Goal: Book appointment/travel/reservation: Book appointment/travel/reservation

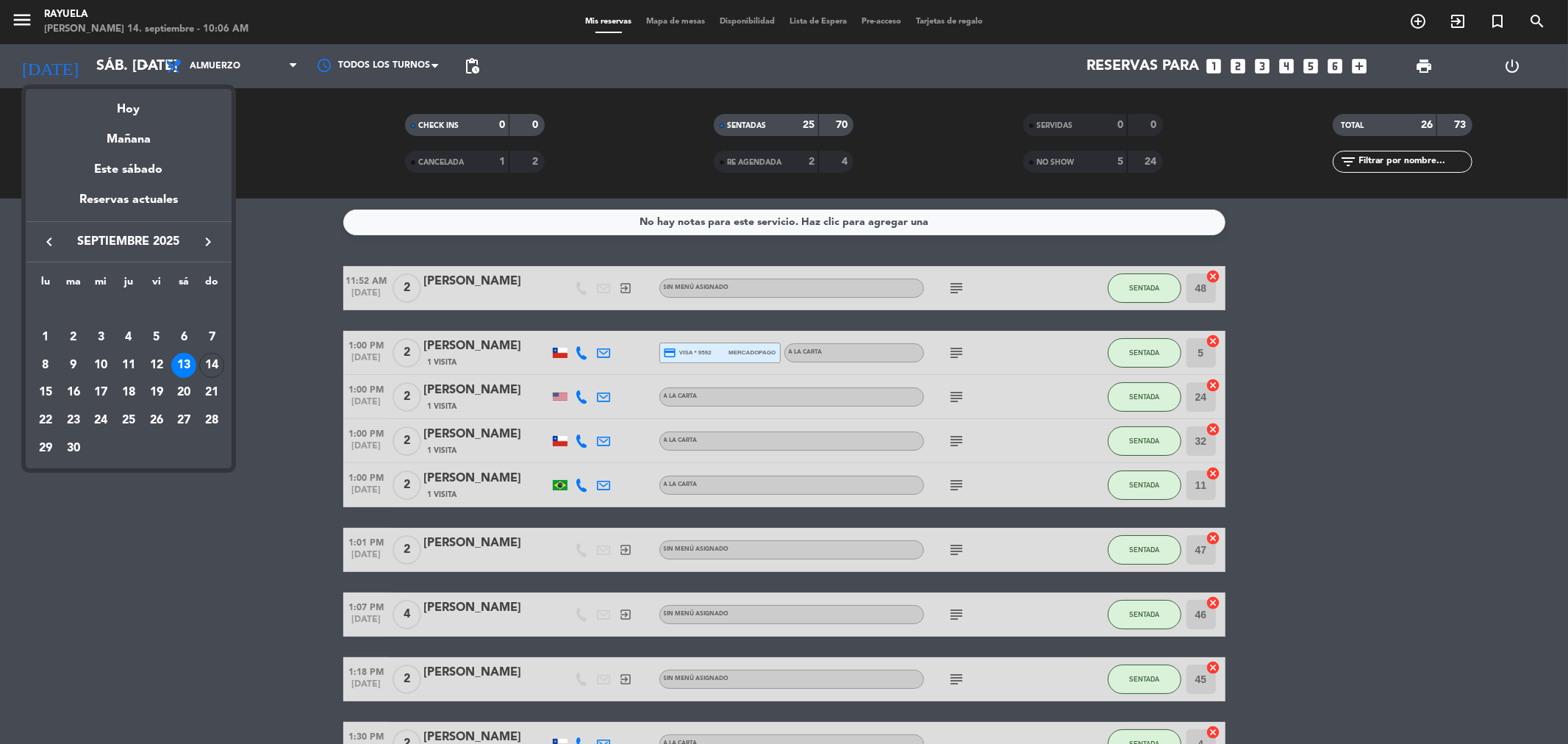
drag, startPoint x: 157, startPoint y: 391, endPoint x: 87, endPoint y: 360, distance: 76.6
click at [156, 391] on div "19" at bounding box center [157, 393] width 25 height 25
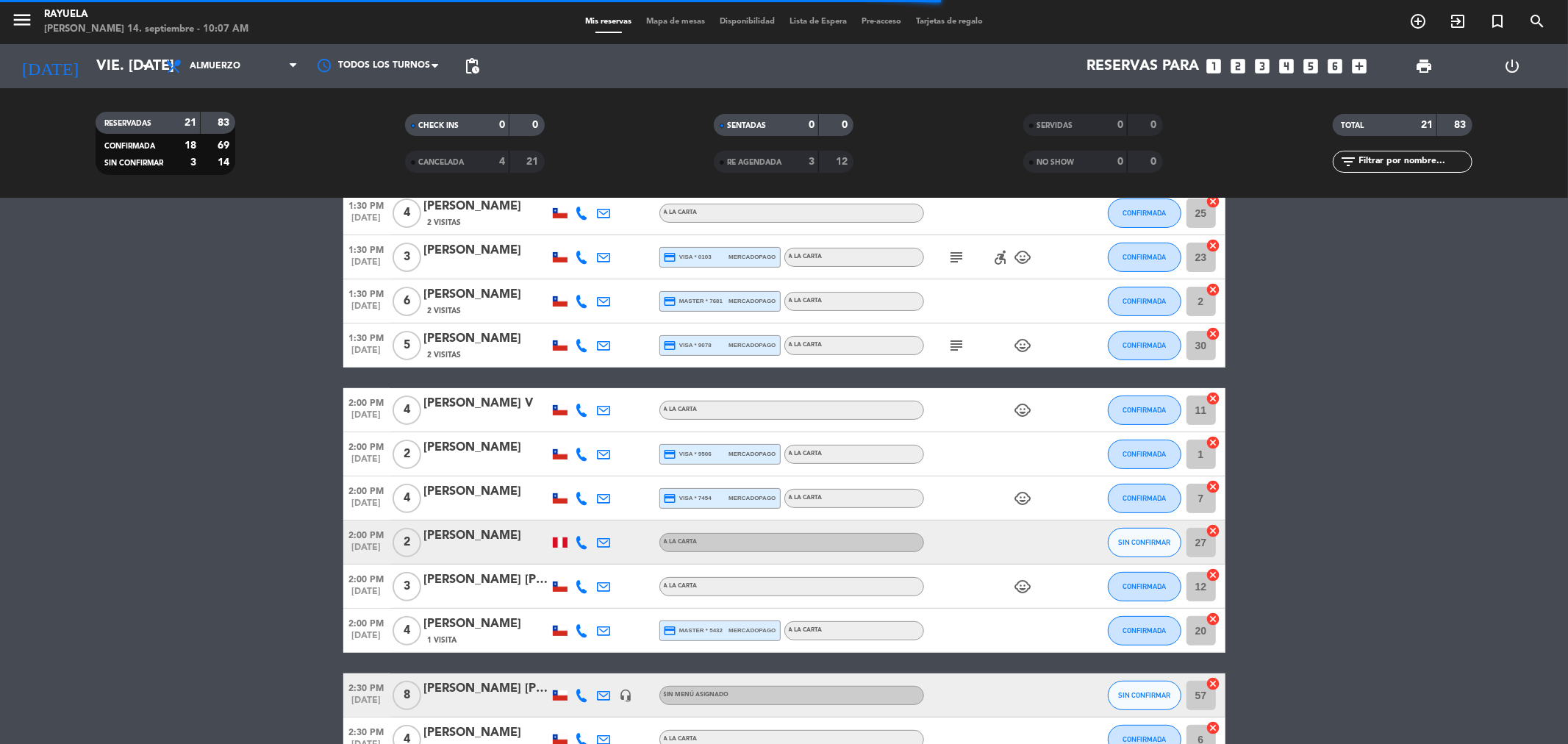
scroll to position [571, 0]
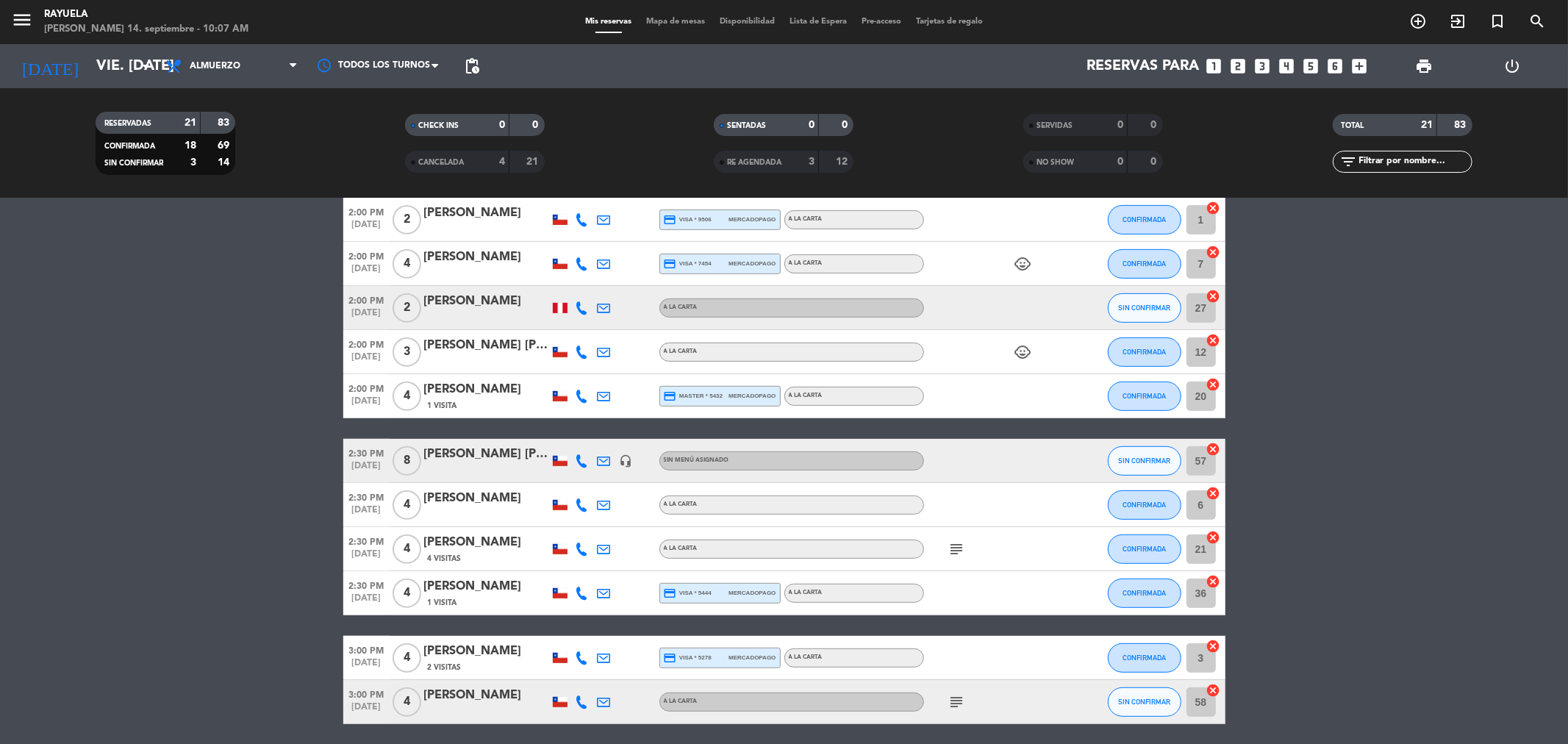
click at [962, 707] on icon "subject" at bounding box center [958, 702] width 18 height 18
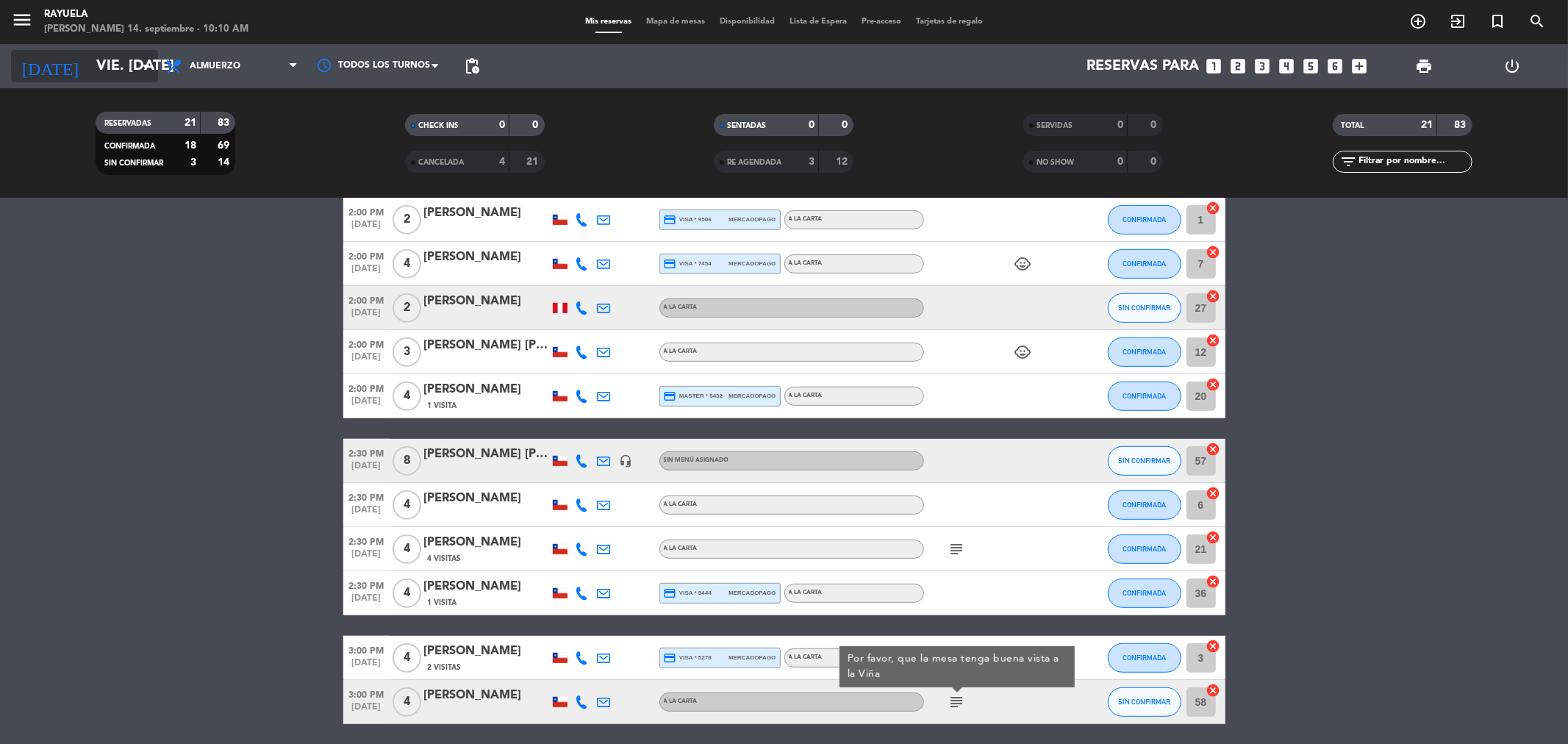
click at [137, 62] on icon "arrow_drop_down" at bounding box center [146, 66] width 18 height 18
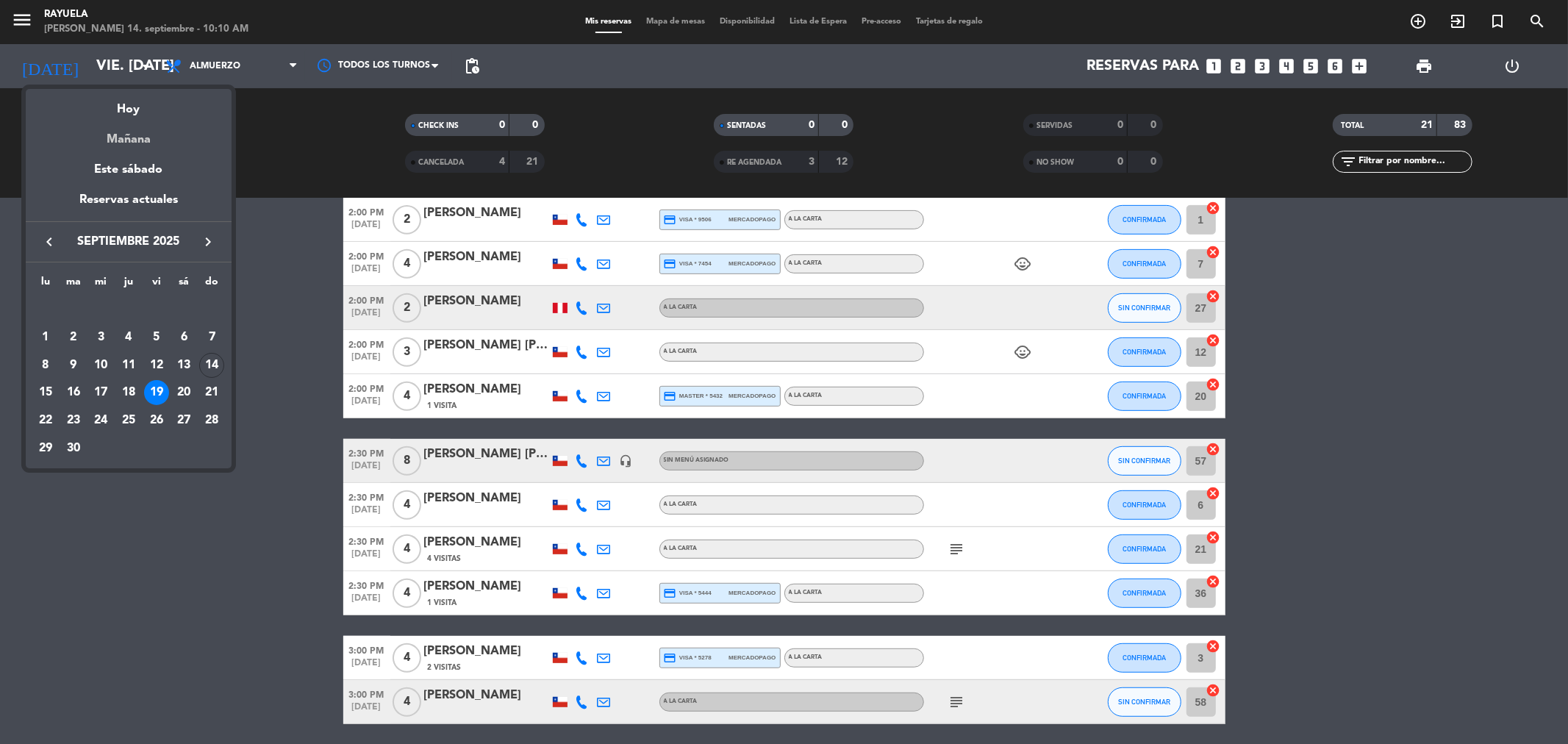
click at [142, 126] on div "Mañana" at bounding box center [128, 134] width 205 height 30
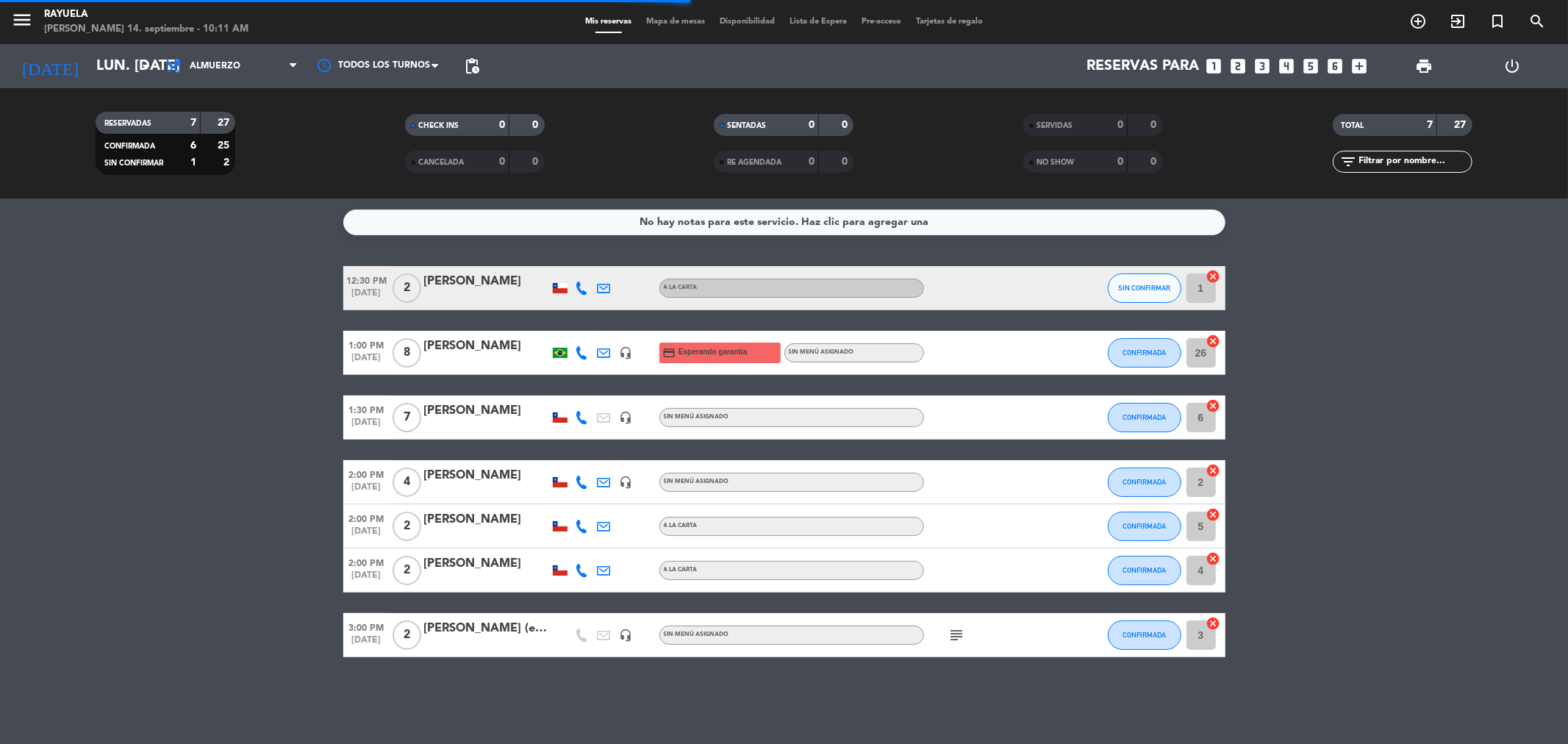
scroll to position [0, 0]
click at [103, 68] on input "lun. [DATE]" at bounding box center [182, 66] width 187 height 32
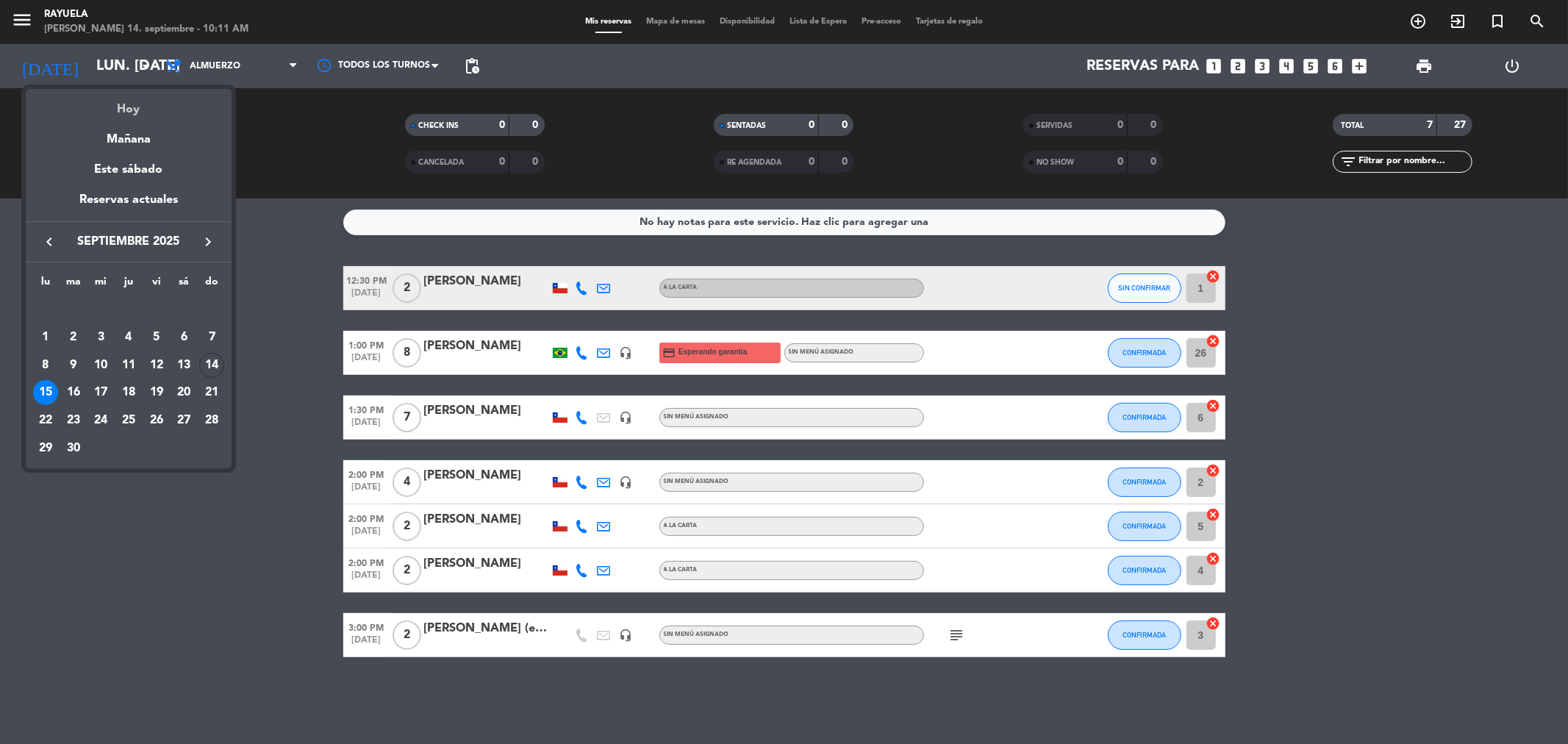
click at [109, 99] on div "Hoy" at bounding box center [128, 104] width 205 height 30
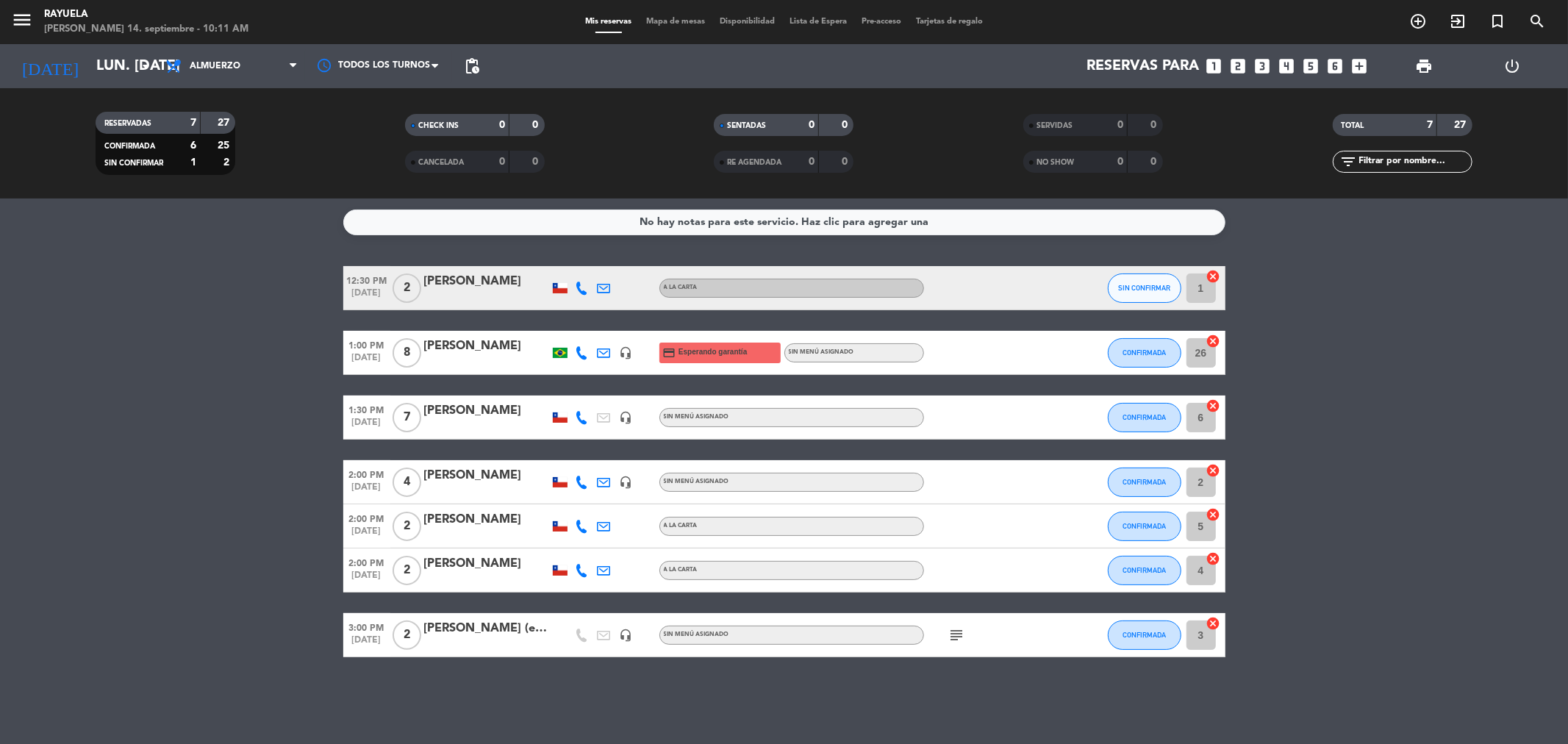
type input "dom. [DATE]"
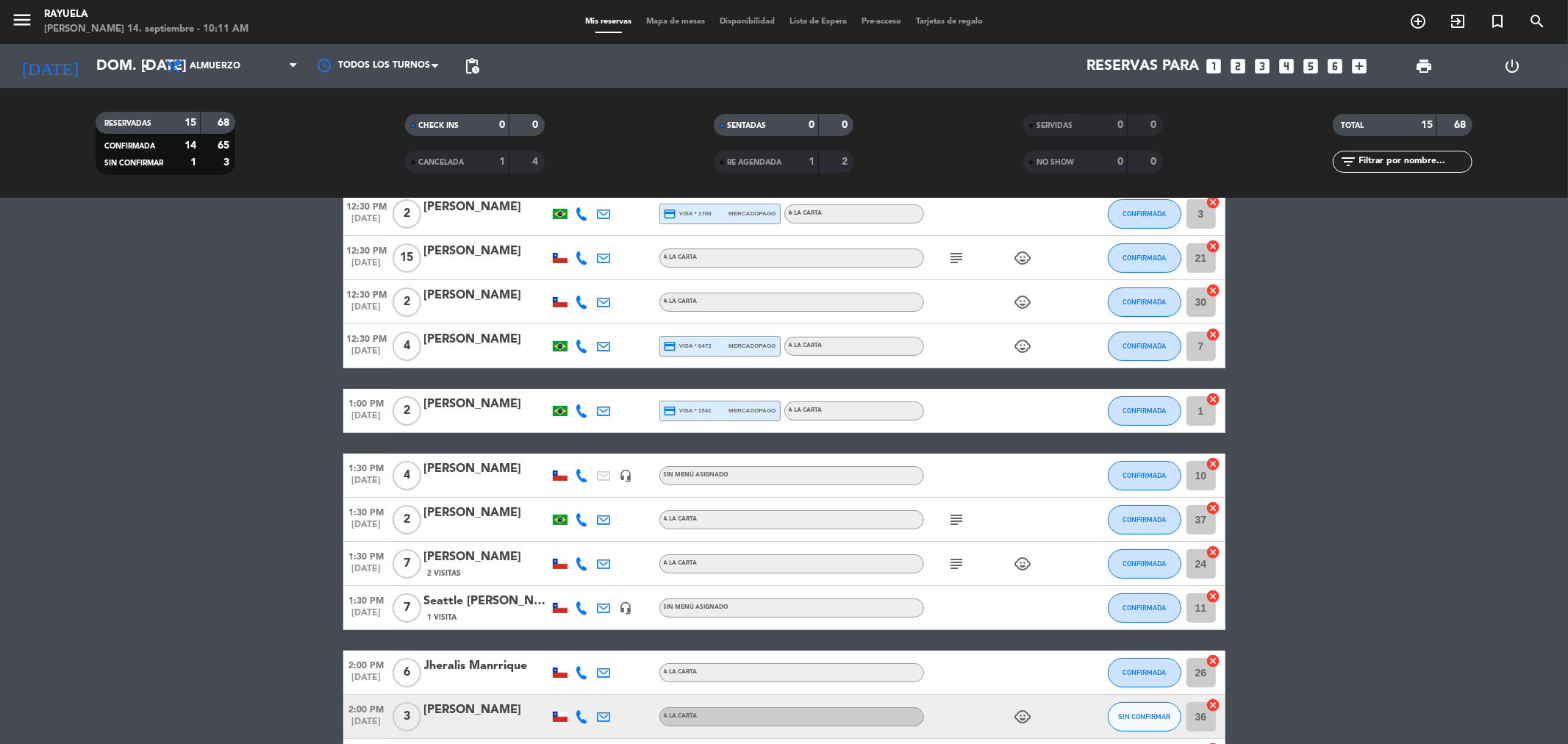
scroll to position [327, 0]
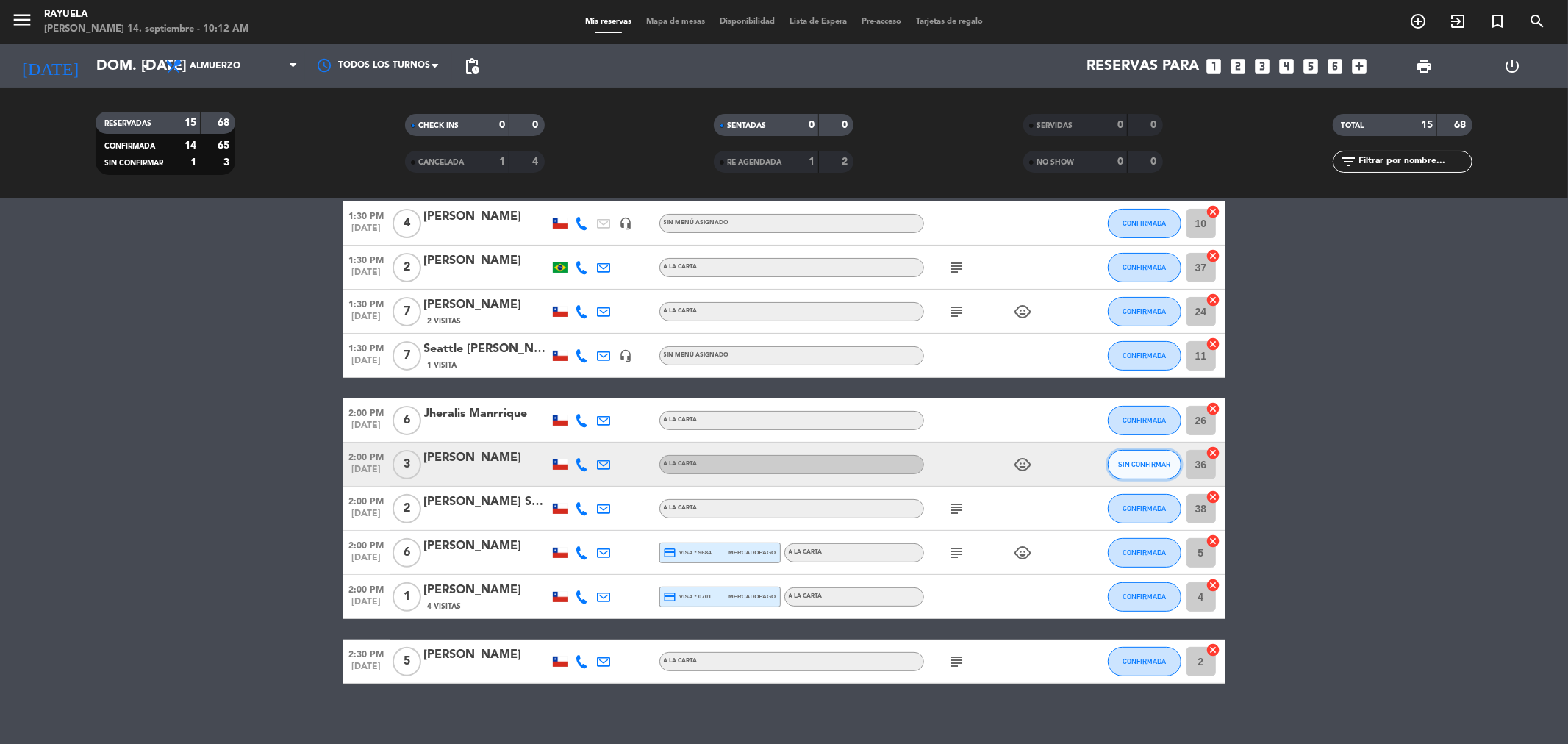
click at [1149, 452] on button "SIN CONFIRMAR" at bounding box center [1144, 464] width 73 height 29
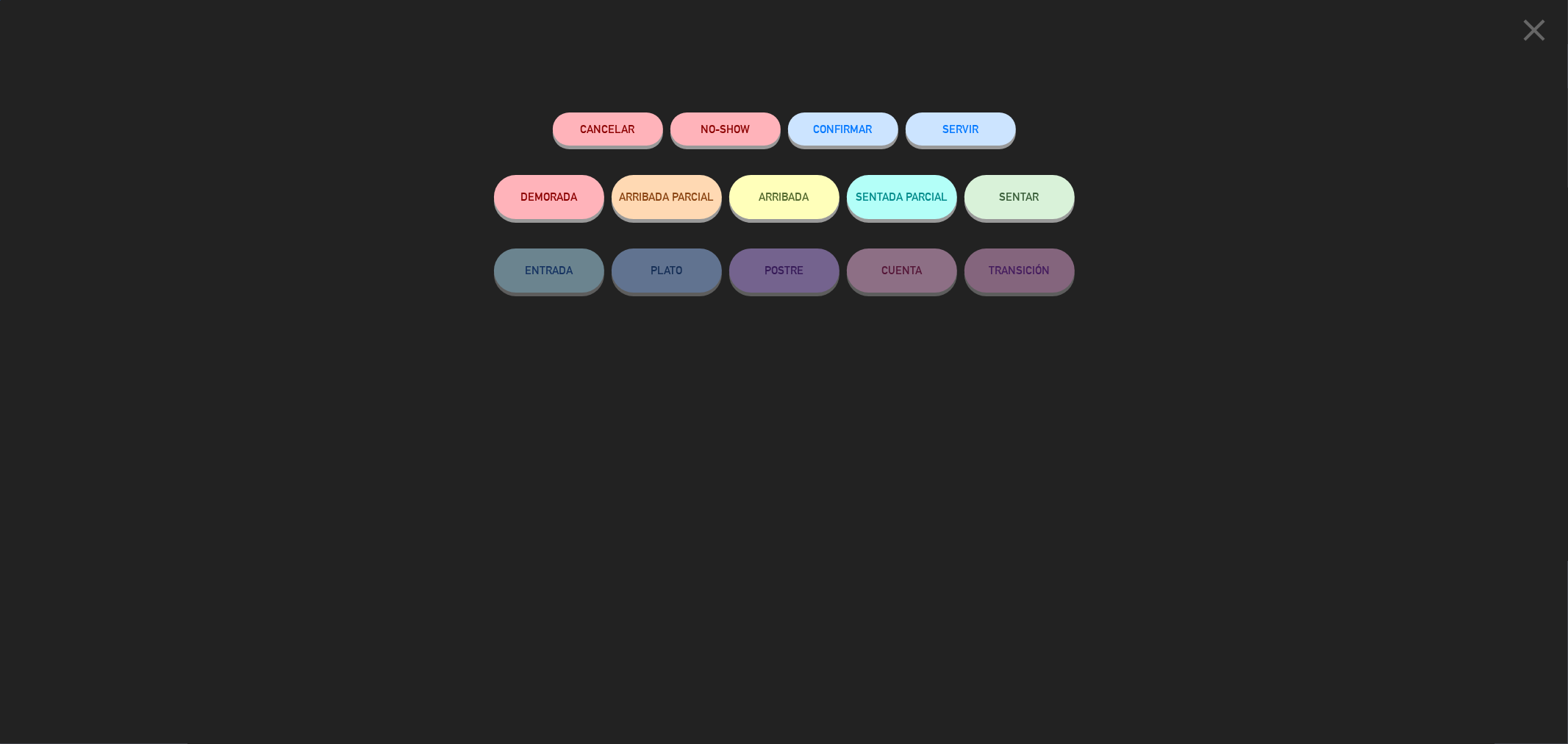
click at [856, 117] on button "CONFIRMAR" at bounding box center [843, 129] width 111 height 33
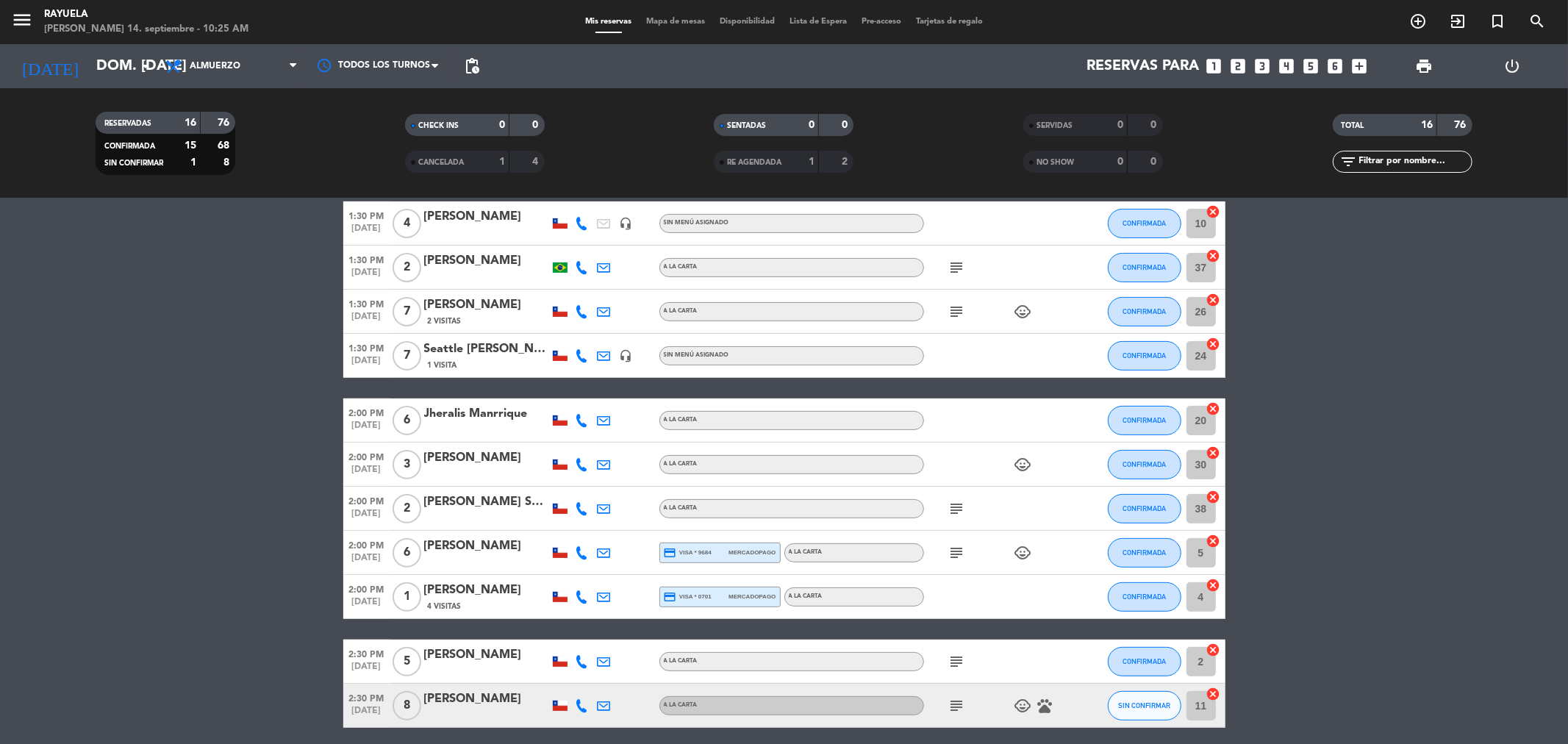
click at [413, 656] on span "5" at bounding box center [406, 662] width 28 height 29
drag, startPoint x: 121, startPoint y: 365, endPoint x: 45, endPoint y: 579, distance: 227.1
click at [126, 380] on bookings-row "12:30 PM [DATE] 2 [PERSON_NAME] credit_card visa * 1708 mercadopago A la carta …" at bounding box center [784, 333] width 1568 height 788
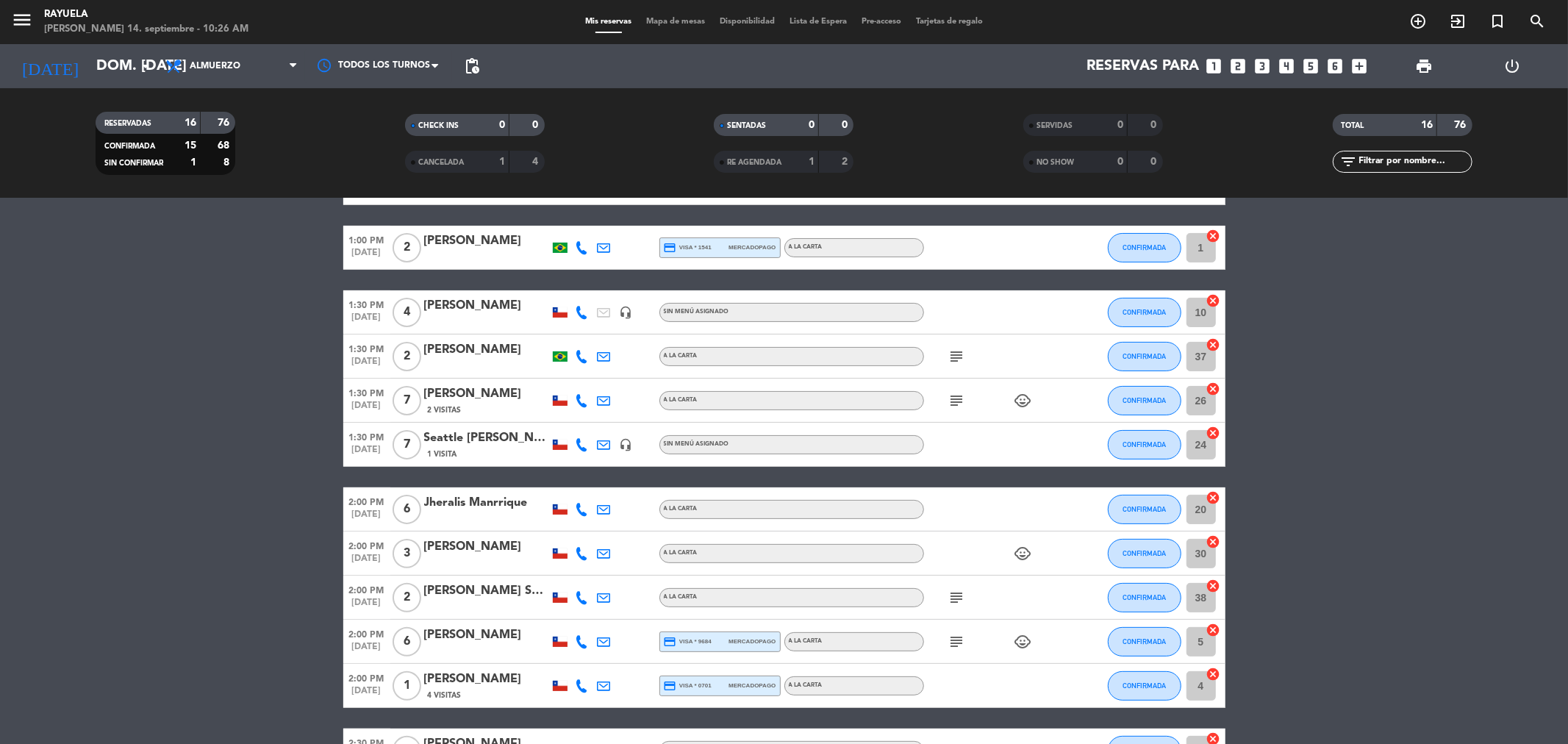
scroll to position [383, 0]
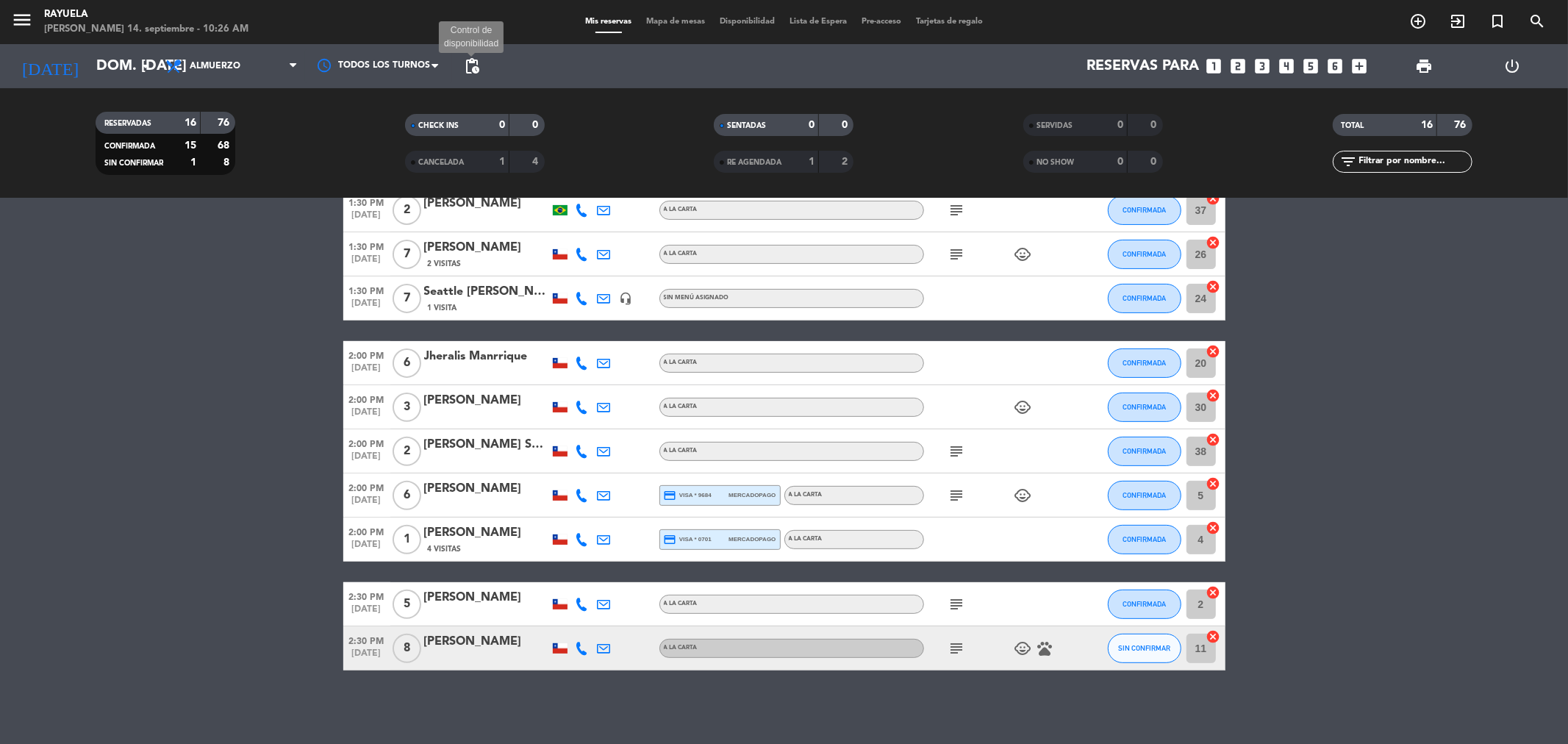
click at [464, 63] on span "pending_actions" at bounding box center [472, 66] width 18 height 18
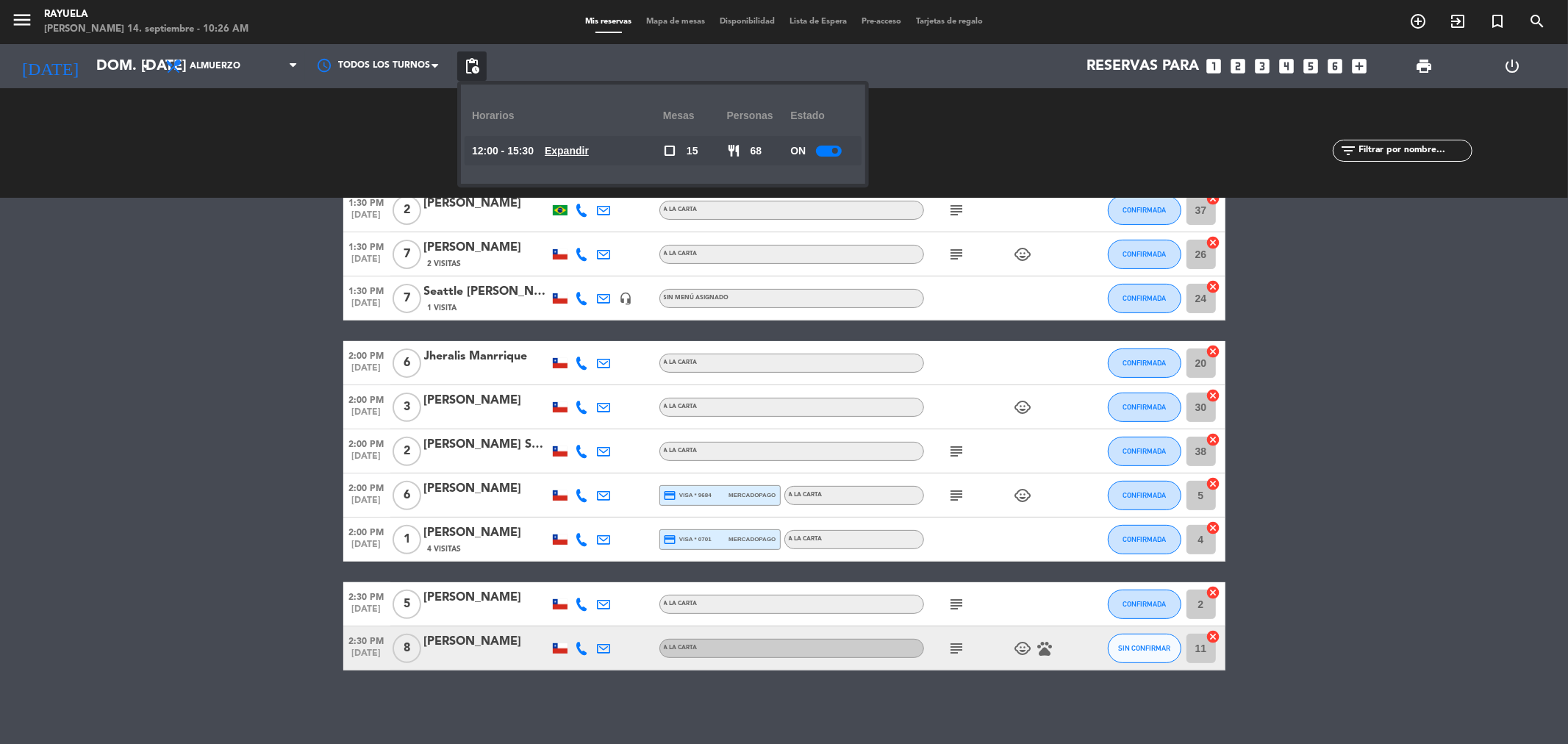
click at [825, 144] on div "ON" at bounding box center [822, 151] width 64 height 29
click at [829, 157] on div "ON" at bounding box center [822, 151] width 64 height 29
click at [824, 149] on div at bounding box center [829, 151] width 25 height 11
click at [1520, 410] on bookings-row "12:30 PM [DATE] 2 [PERSON_NAME] credit_card visa * 1708 mercadopago A la carta …" at bounding box center [784, 277] width 1568 height 788
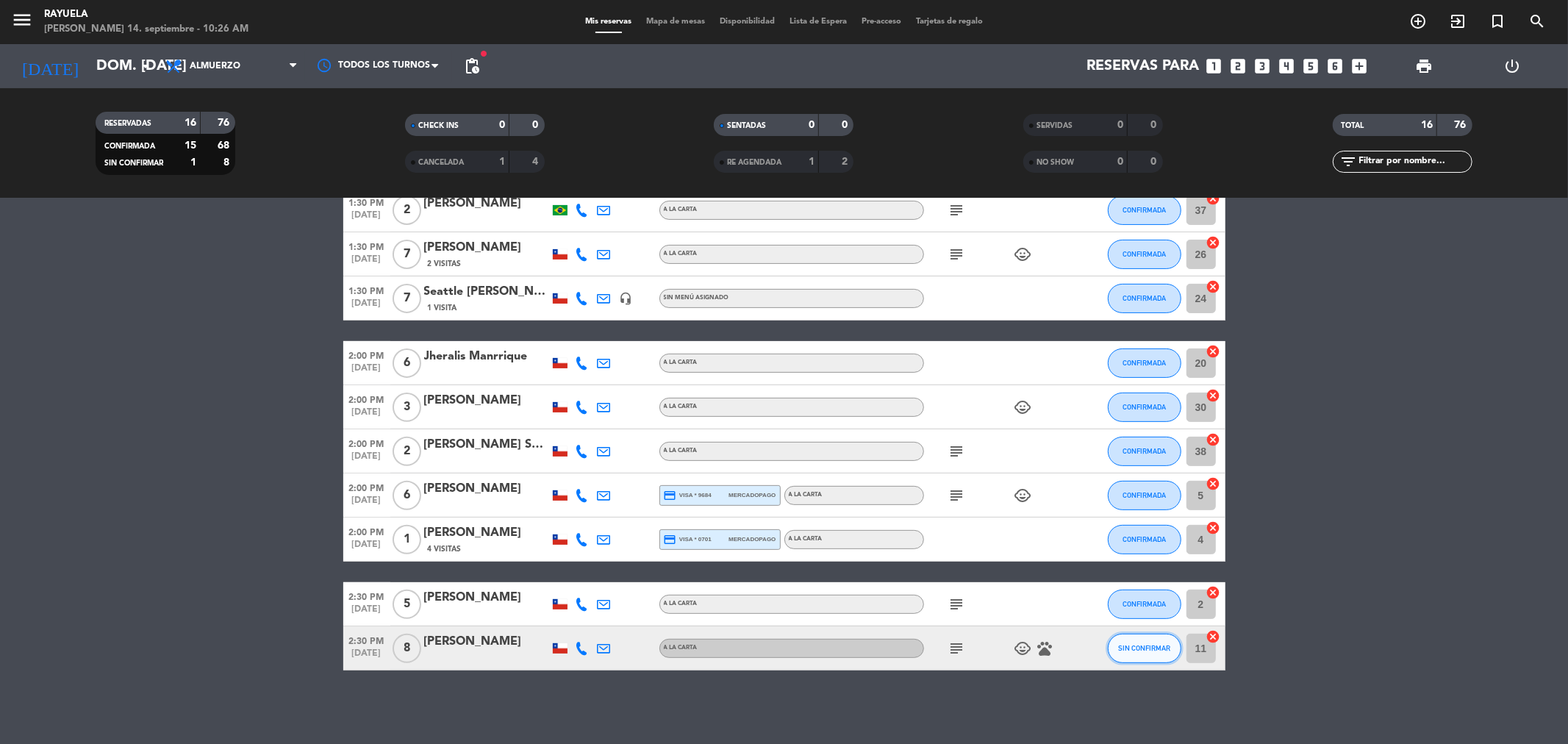
click at [1147, 645] on span "SIN CONFIRMAR" at bounding box center [1143, 648] width 52 height 8
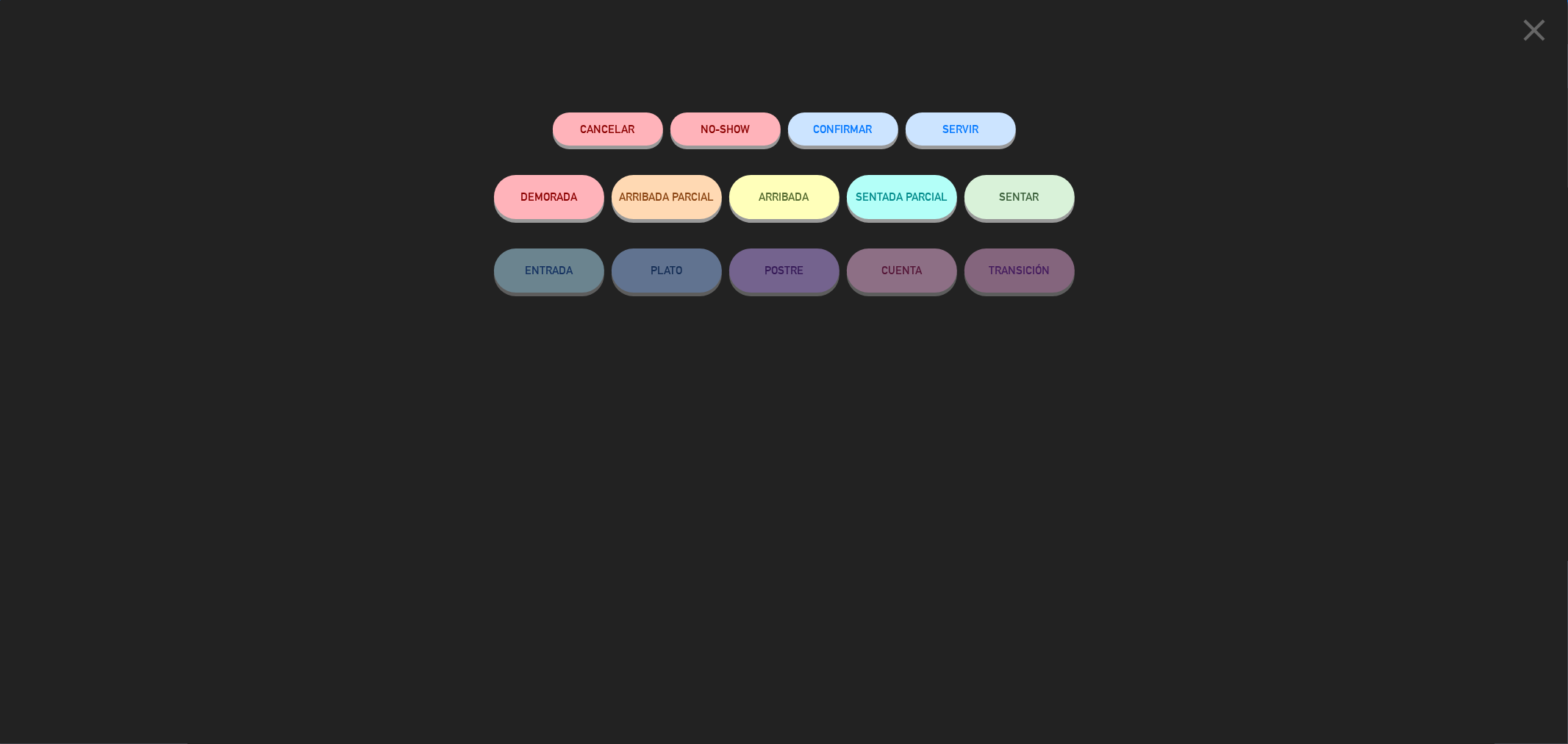
click at [810, 131] on button "CONFIRMAR" at bounding box center [843, 129] width 111 height 33
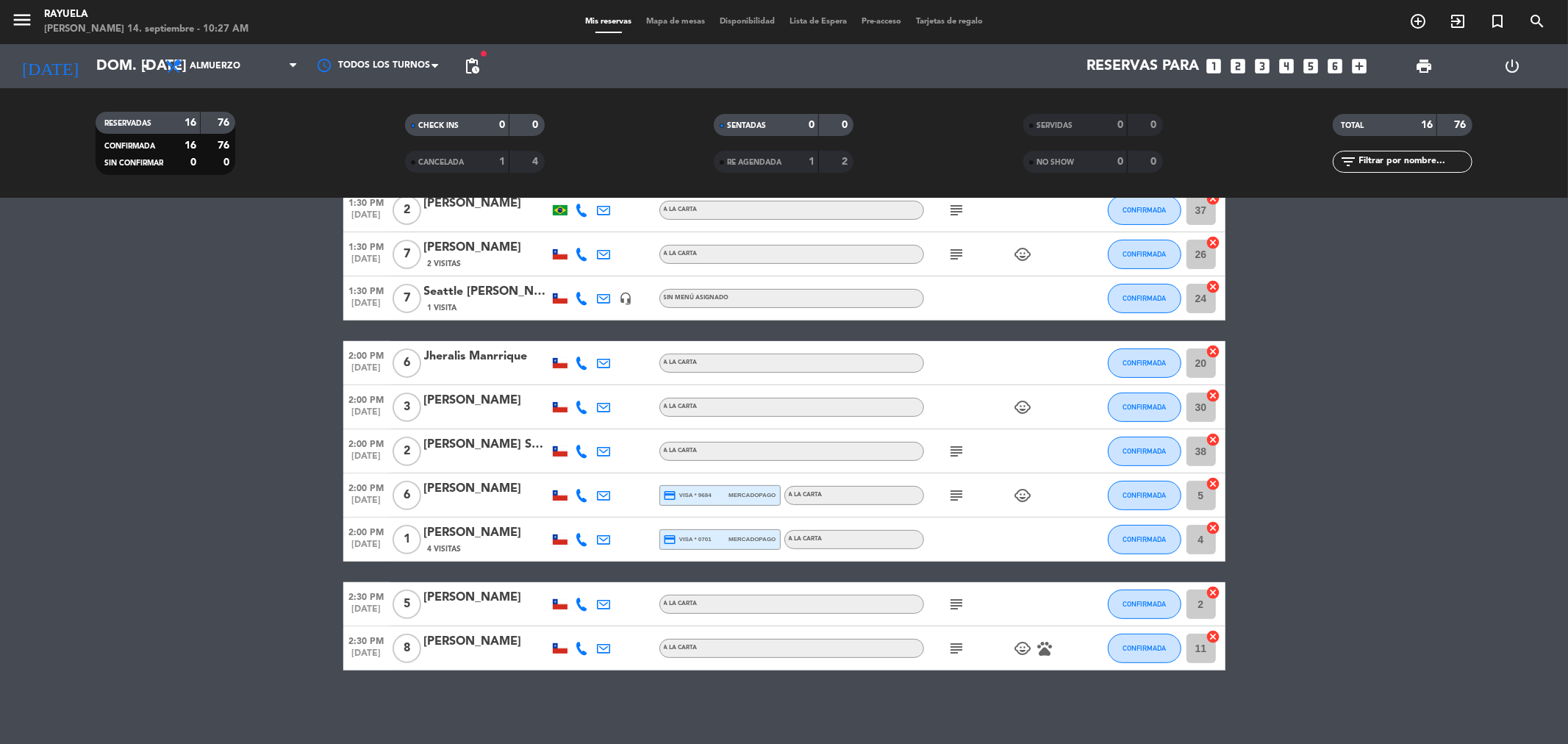
click at [959, 641] on icon "subject" at bounding box center [958, 648] width 18 height 18
click at [1343, 458] on bookings-row "12:30 PM [DATE] 2 [PERSON_NAME] credit_card visa * 1708 mercadopago A la carta …" at bounding box center [784, 277] width 1568 height 788
click at [1415, 61] on span "print" at bounding box center [1424, 66] width 18 height 18
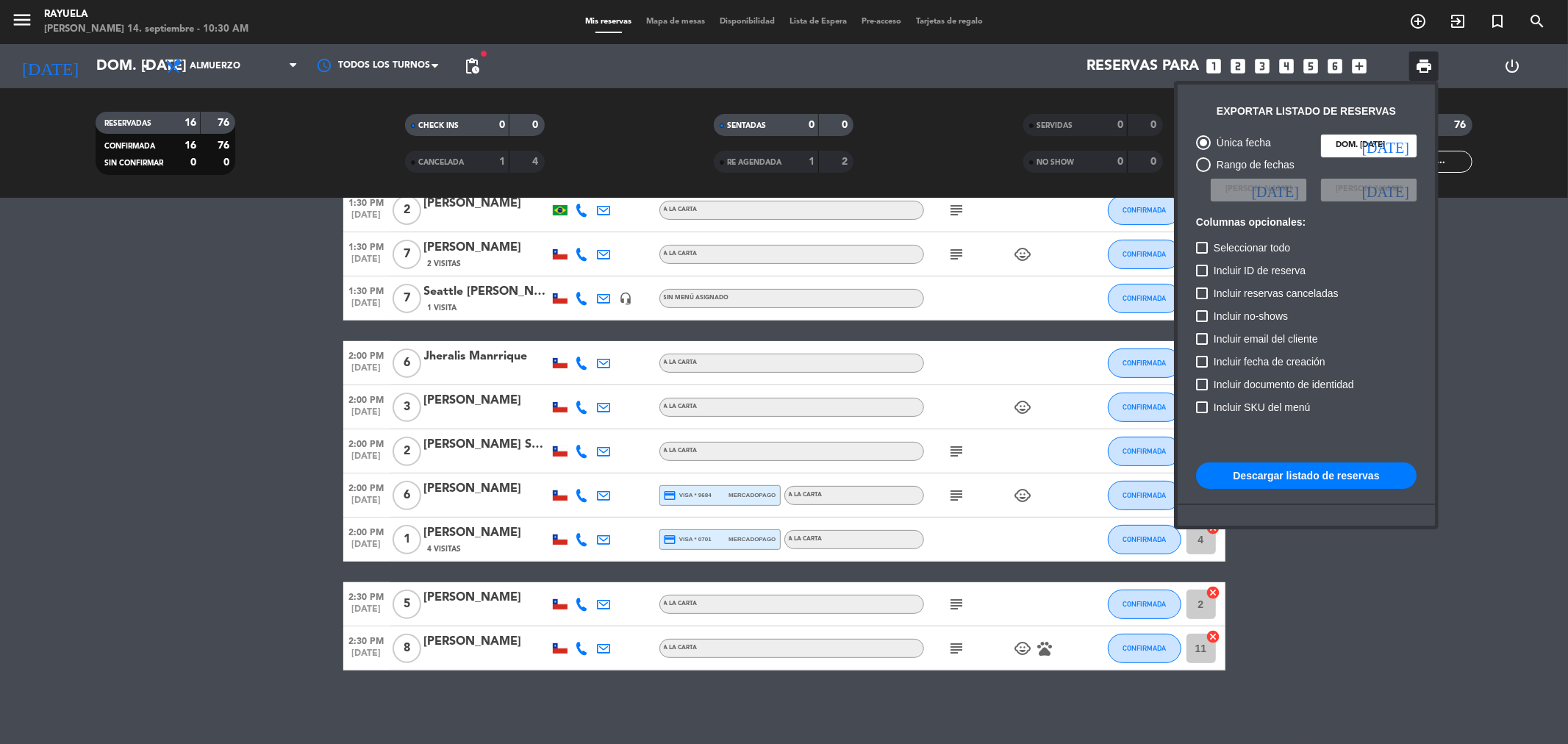
click at [1271, 466] on button "Descargar listado de reservas" at bounding box center [1307, 475] width 221 height 26
click at [1361, 474] on button "Descargar listado de reservas" at bounding box center [1307, 475] width 221 height 26
click at [1317, 655] on div at bounding box center [784, 372] width 1568 height 744
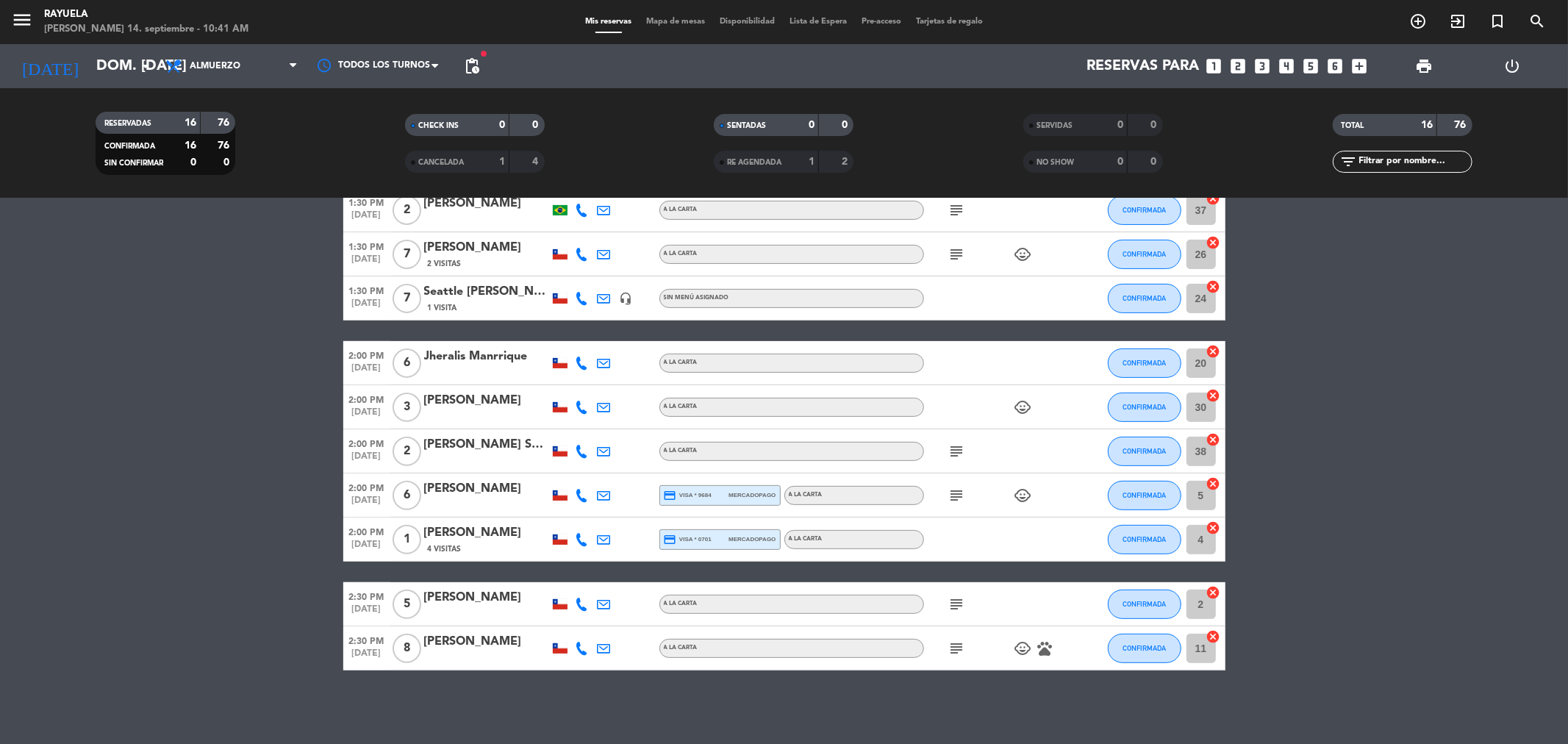
click at [1118, 519] on div "CONFIRMADA" at bounding box center [1144, 539] width 73 height 43
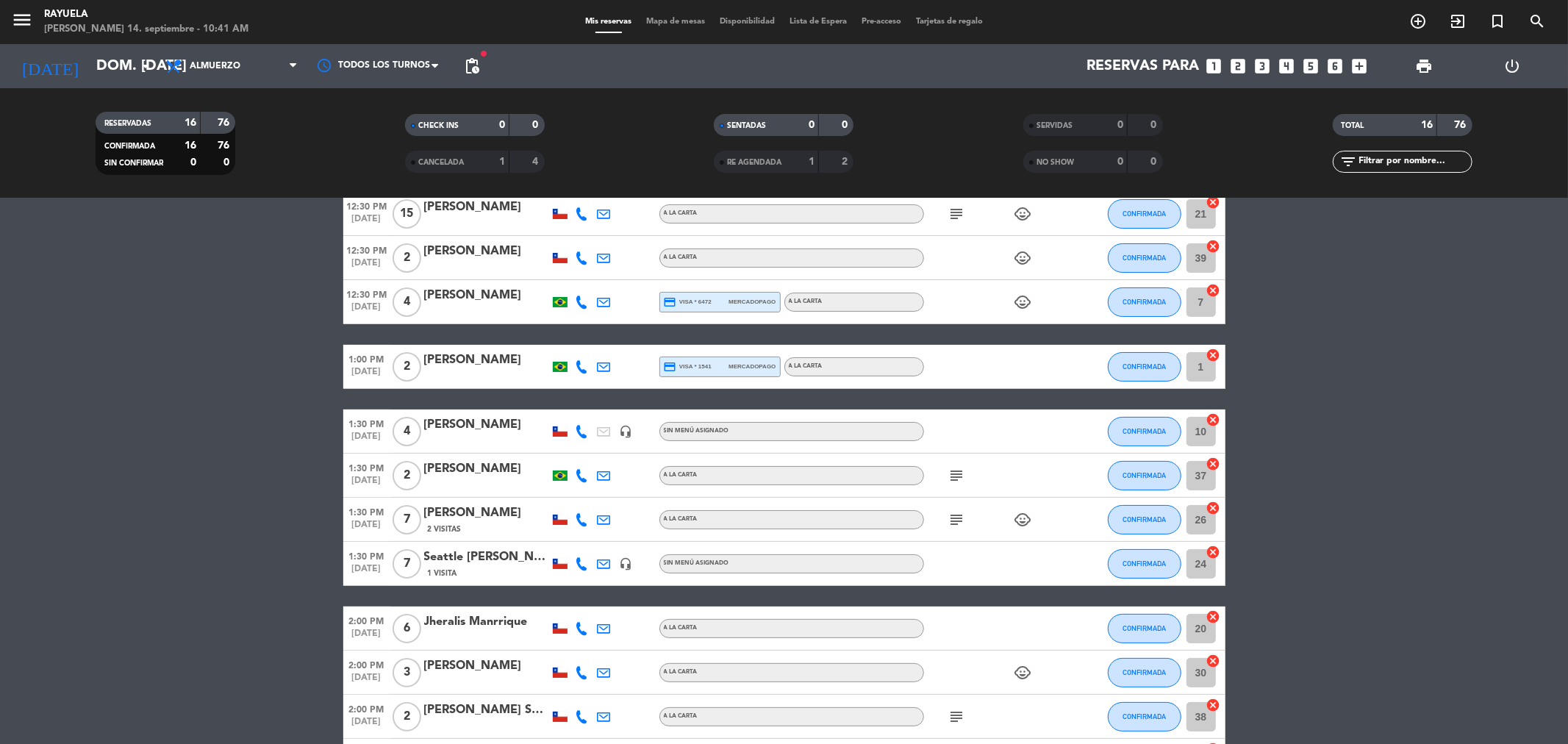
scroll to position [138, 0]
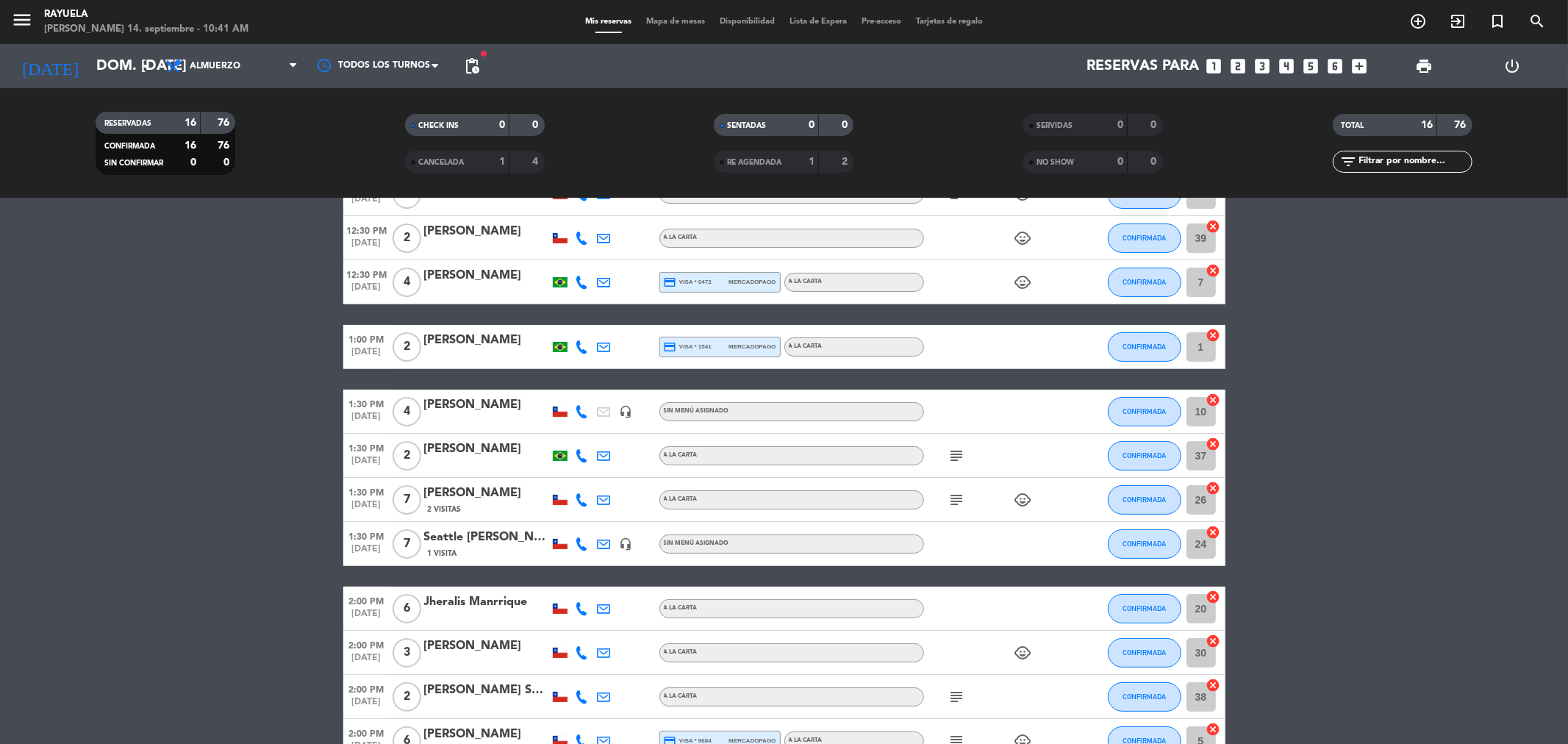
click at [360, 540] on span "1:30 PM" at bounding box center [367, 535] width 47 height 17
click at [458, 538] on div "Seattle [PERSON_NAME]" at bounding box center [487, 538] width 125 height 20
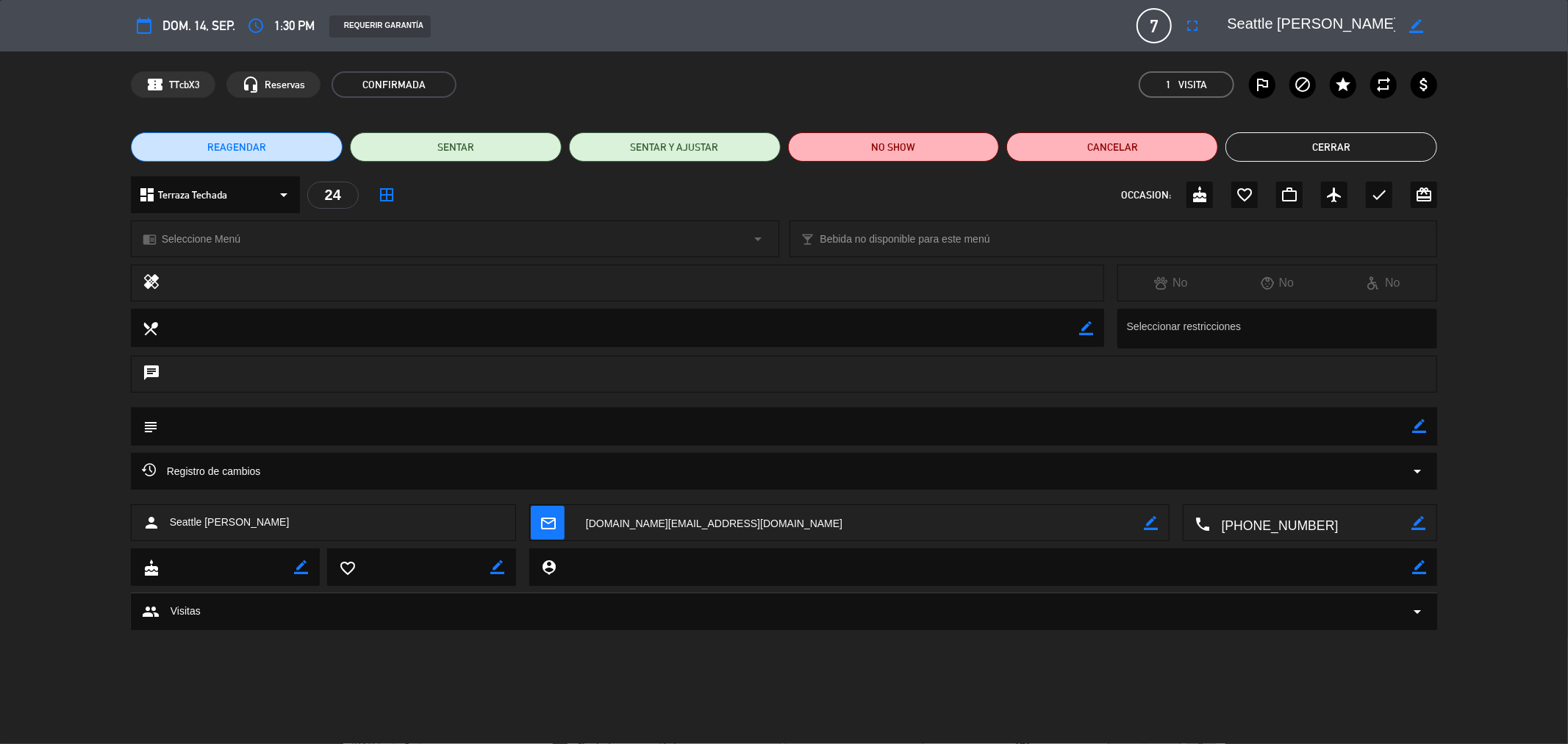
click at [1421, 467] on icon "arrow_drop_down" at bounding box center [1417, 471] width 18 height 18
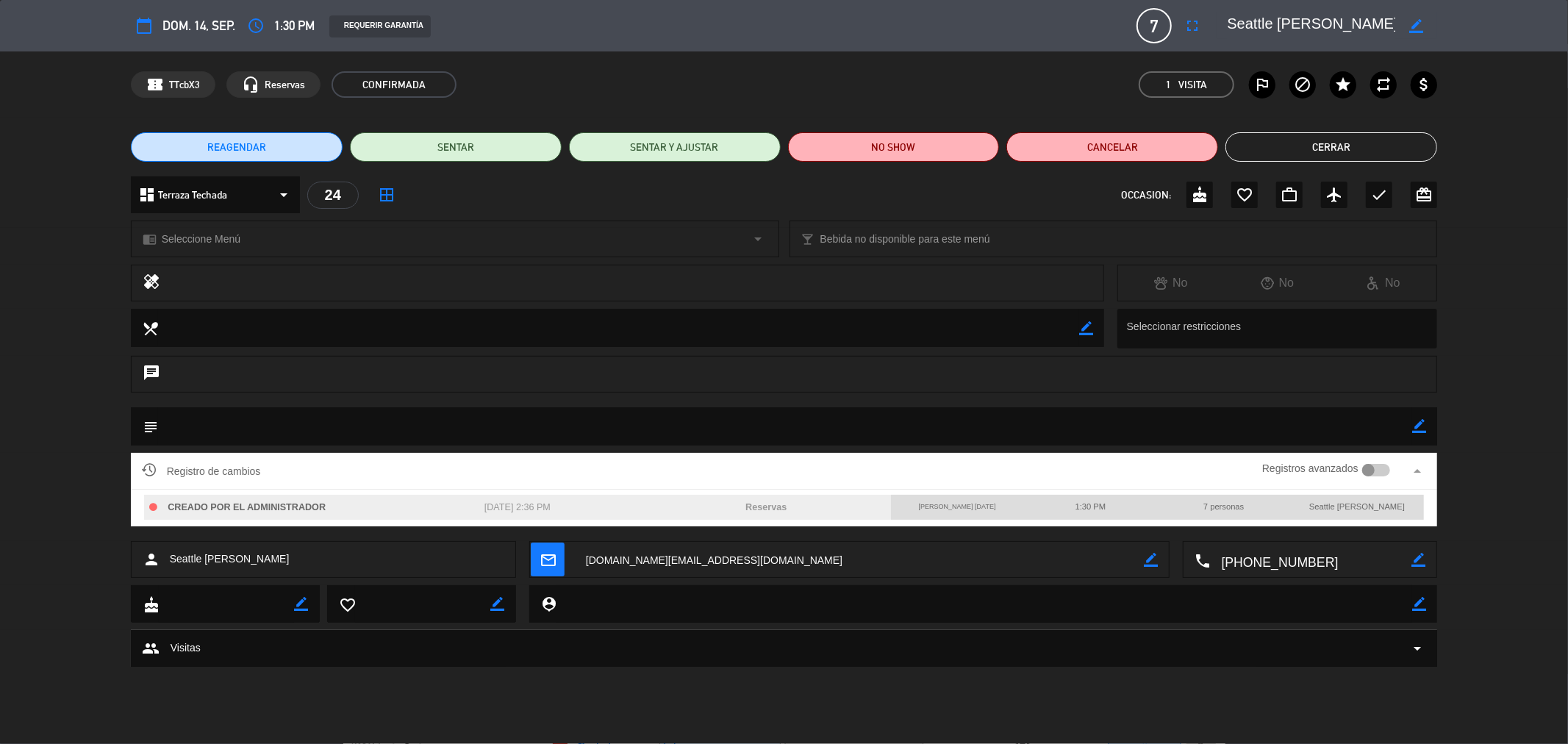
click at [1421, 467] on icon "arrow_drop_up" at bounding box center [1417, 471] width 18 height 18
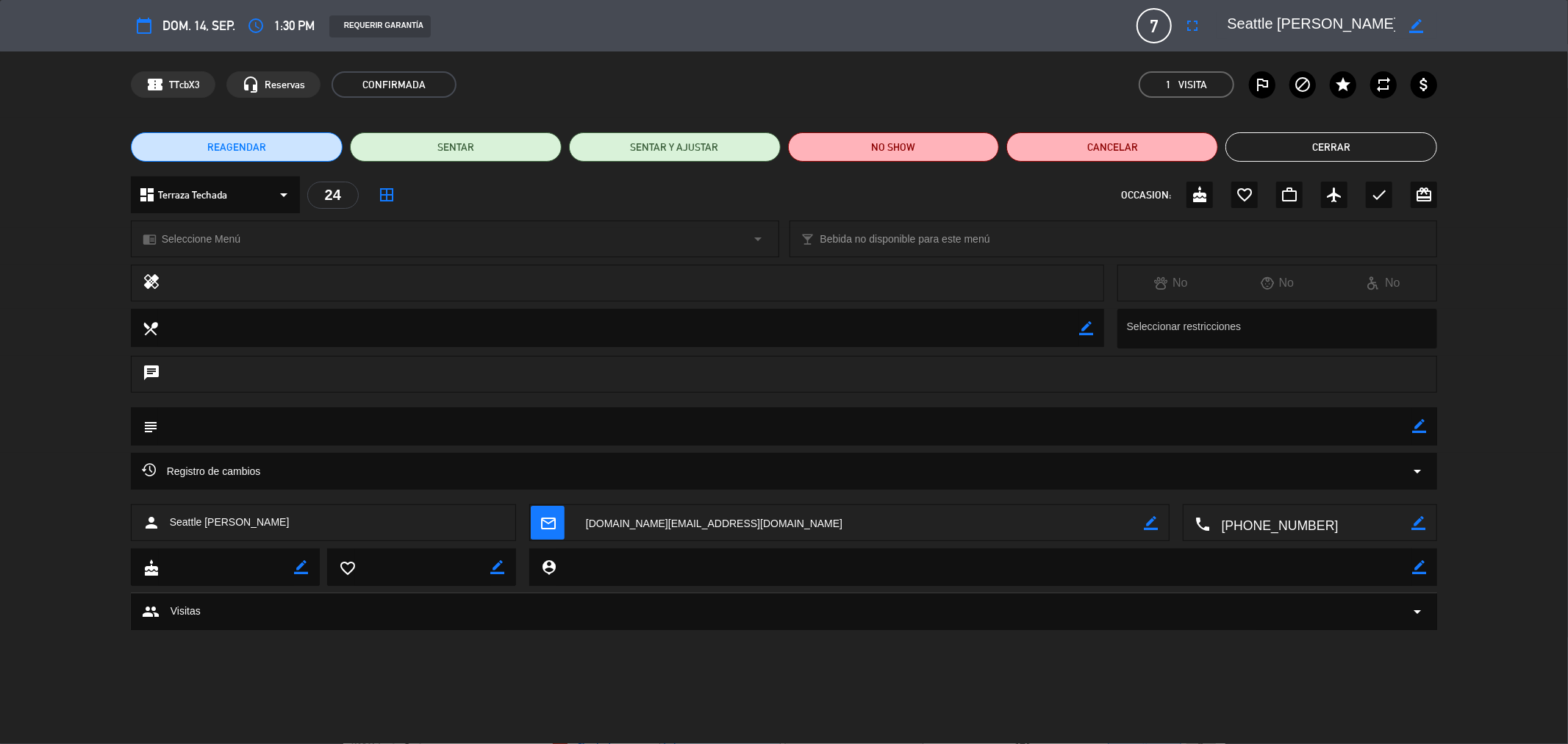
click at [1464, 605] on div "group Visitas arrow_drop_down" at bounding box center [784, 615] width 1568 height 44
click at [1347, 136] on button "Cerrar" at bounding box center [1331, 147] width 212 height 29
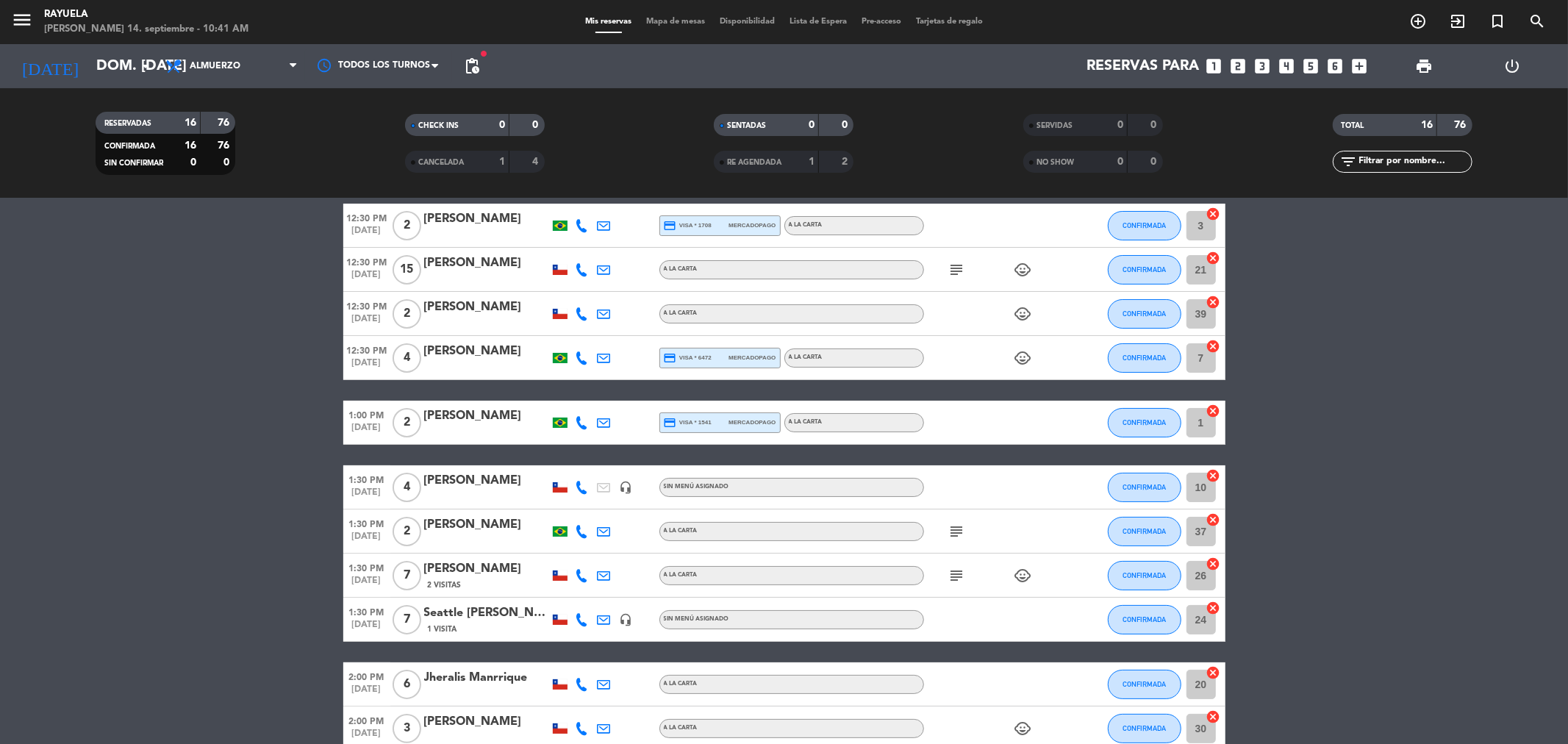
scroll to position [244, 0]
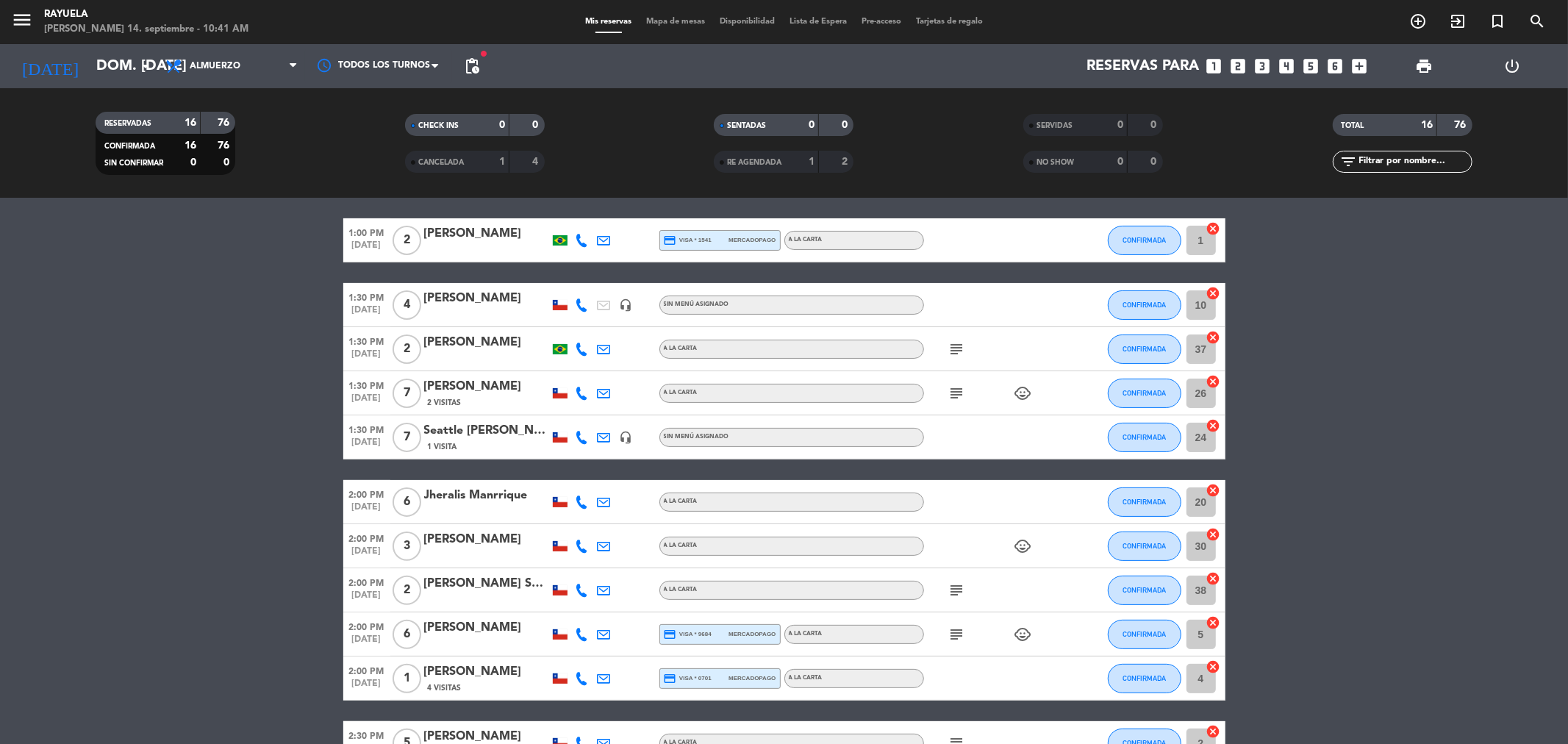
click at [579, 391] on icon at bounding box center [583, 393] width 14 height 14
click at [475, 72] on span "pending_actions" at bounding box center [472, 66] width 18 height 18
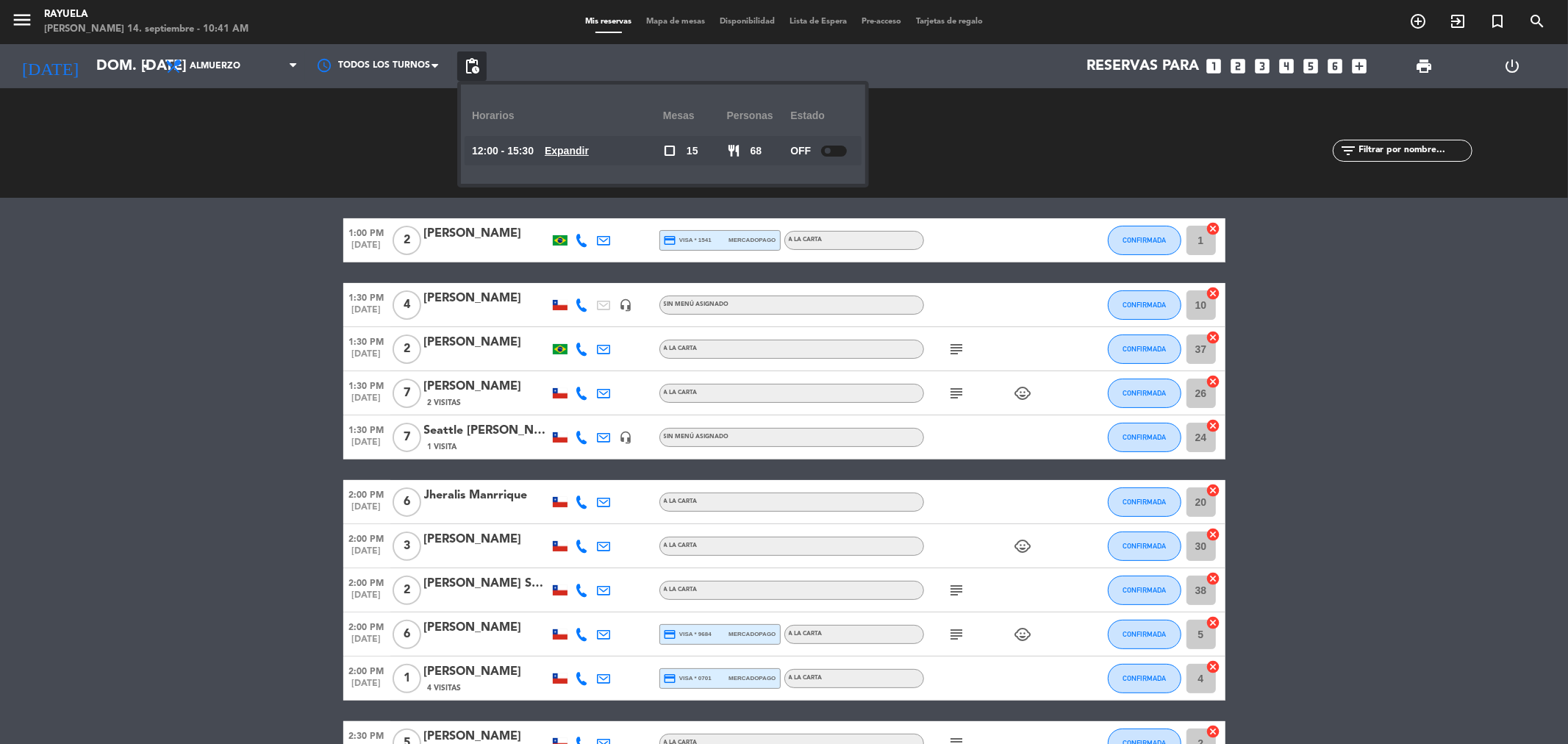
click at [692, 17] on div "Mis reservas Mapa de mesas Disponibilidad Lista de Espera Pre-acceso Tarjetas d…" at bounding box center [784, 22] width 413 height 14
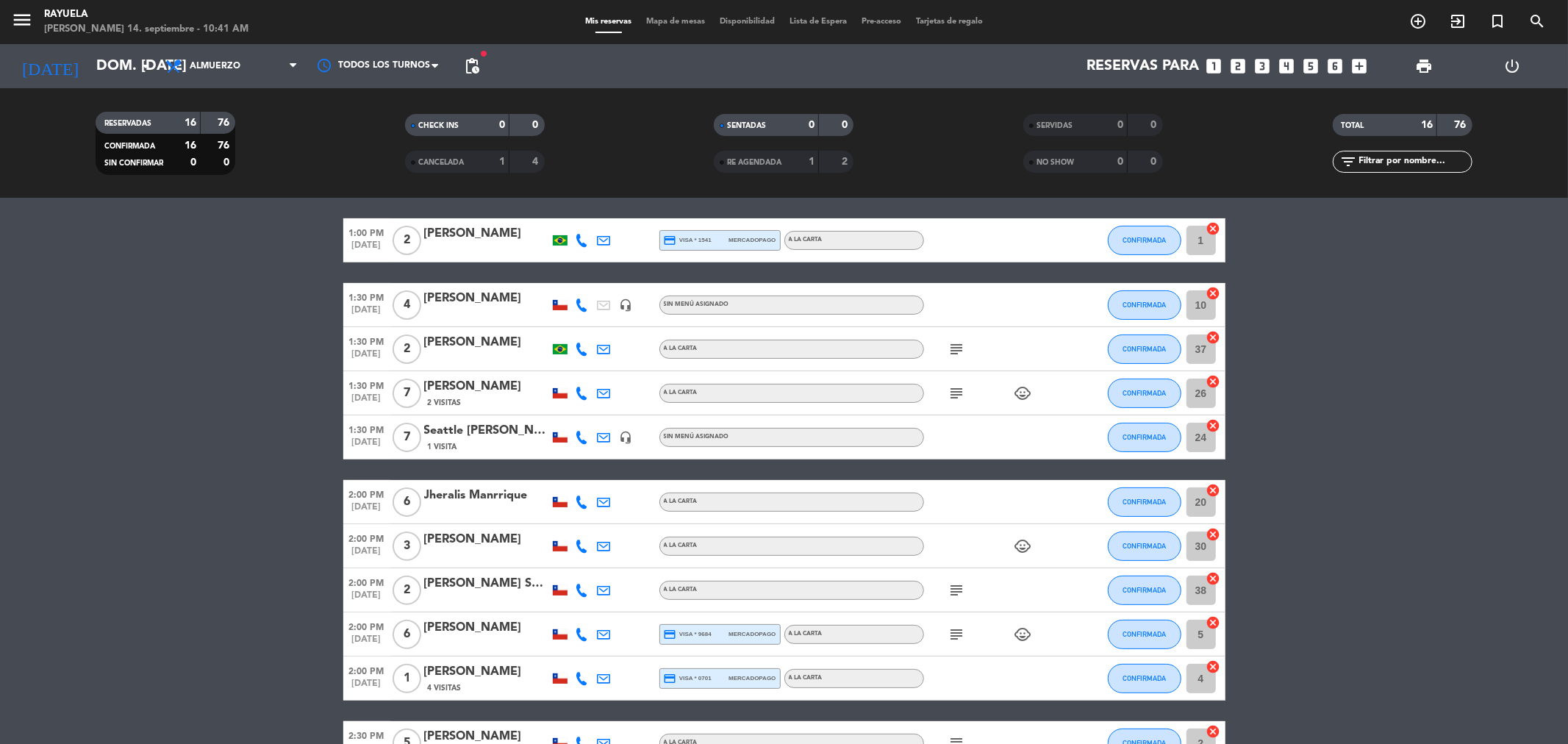
click at [682, 20] on span "Mapa de mesas" at bounding box center [675, 22] width 73 height 8
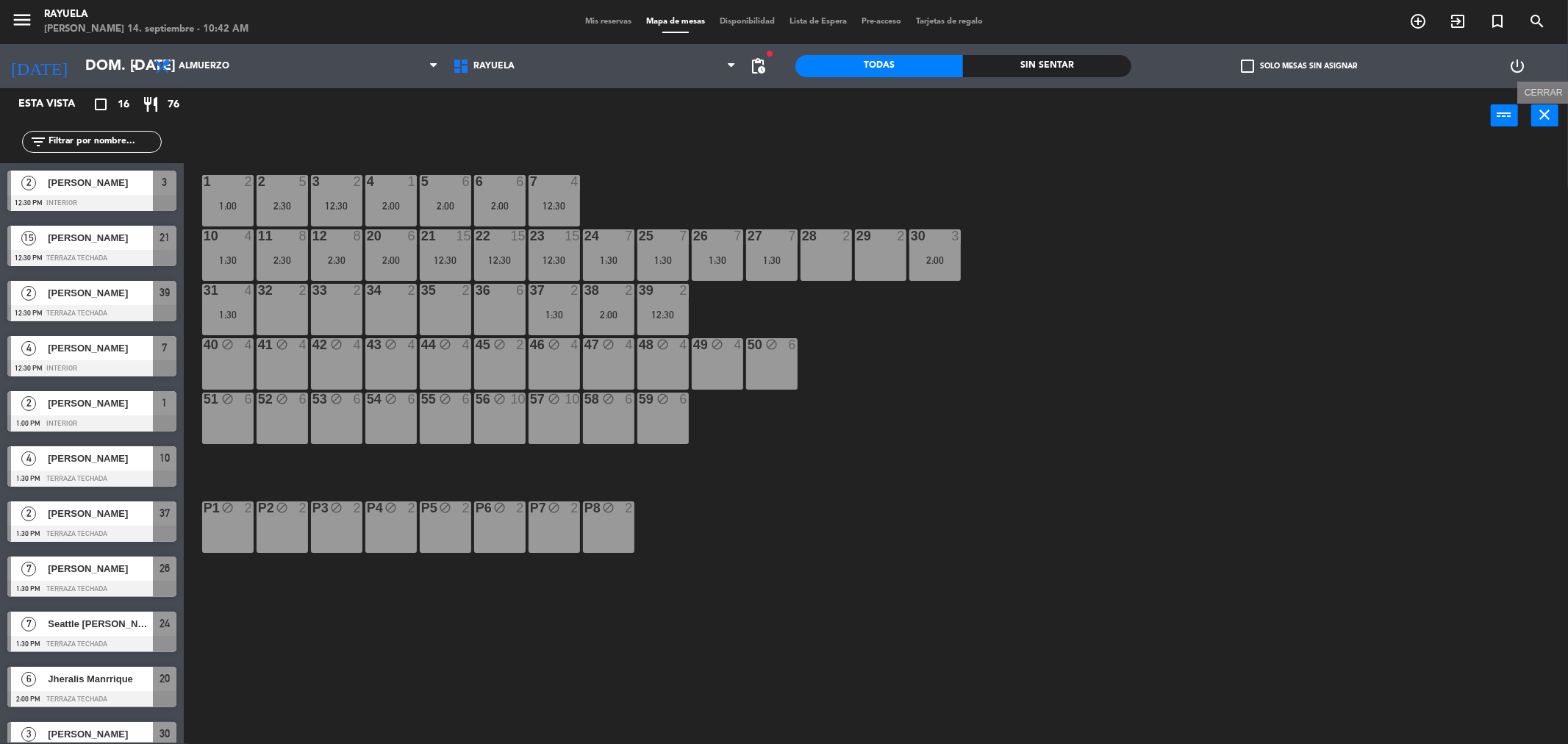
click at [1553, 121] on icon "close" at bounding box center [1546, 114] width 18 height 18
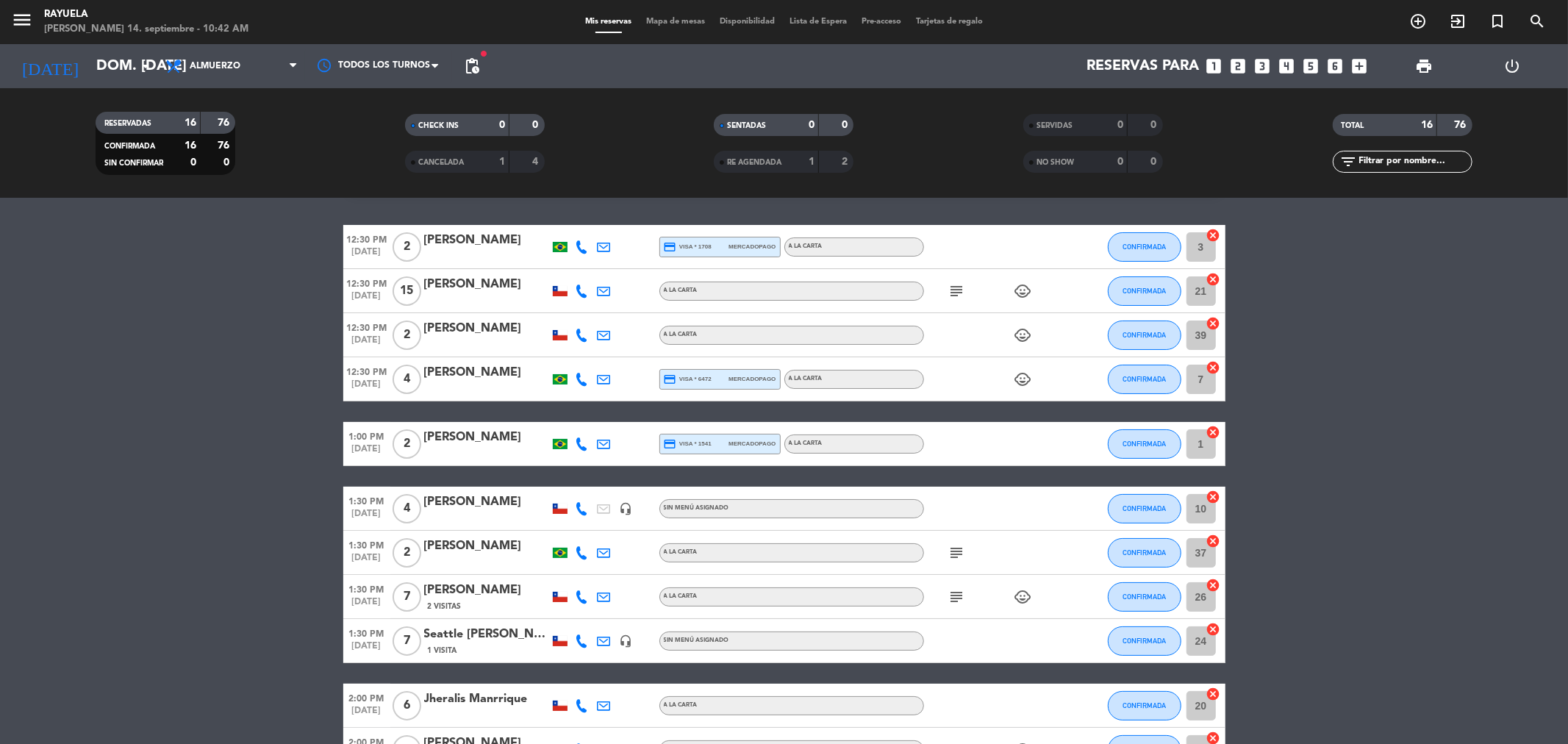
scroll to position [81, 0]
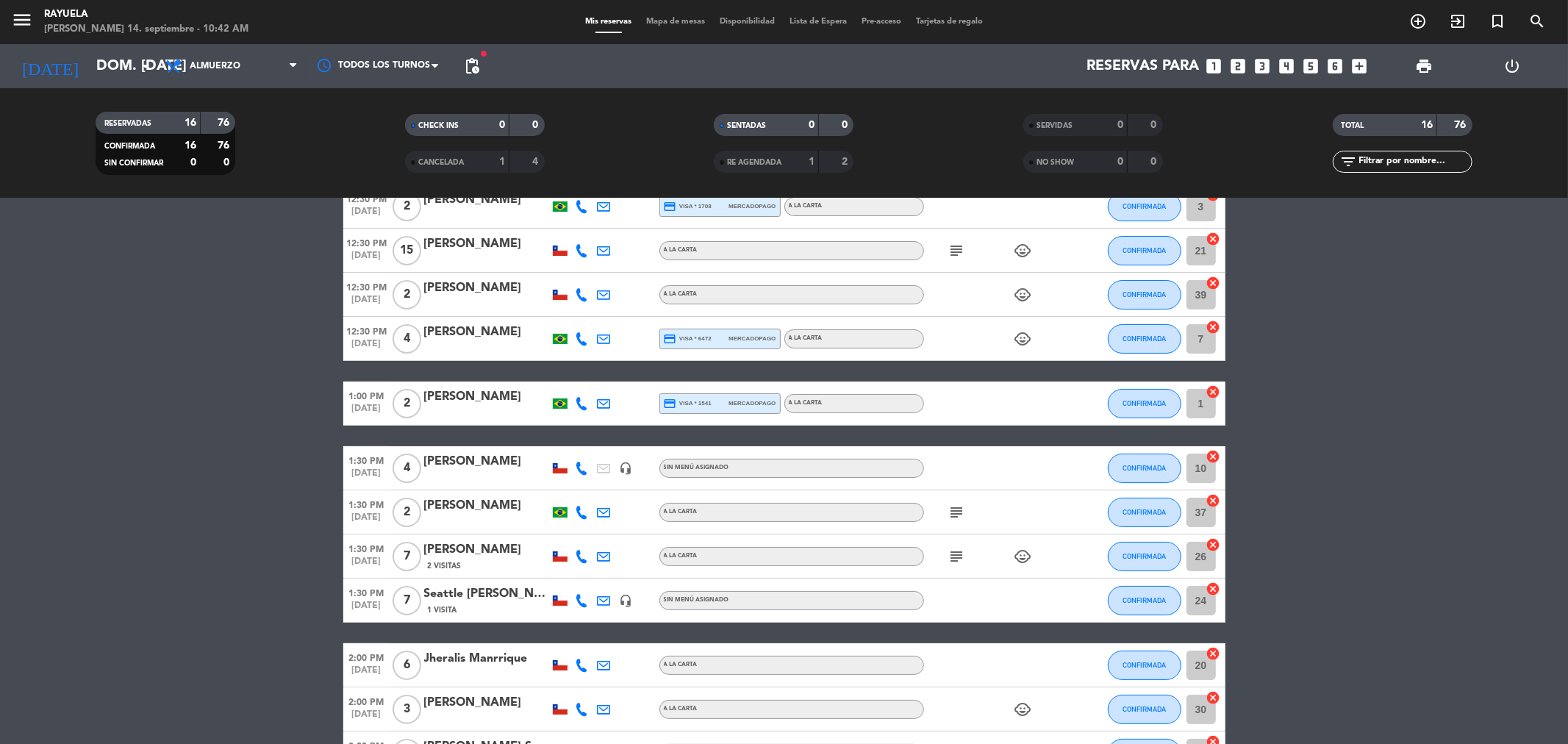
click at [583, 596] on icon at bounding box center [583, 600] width 14 height 14
click at [581, 664] on icon at bounding box center [583, 666] width 14 height 14
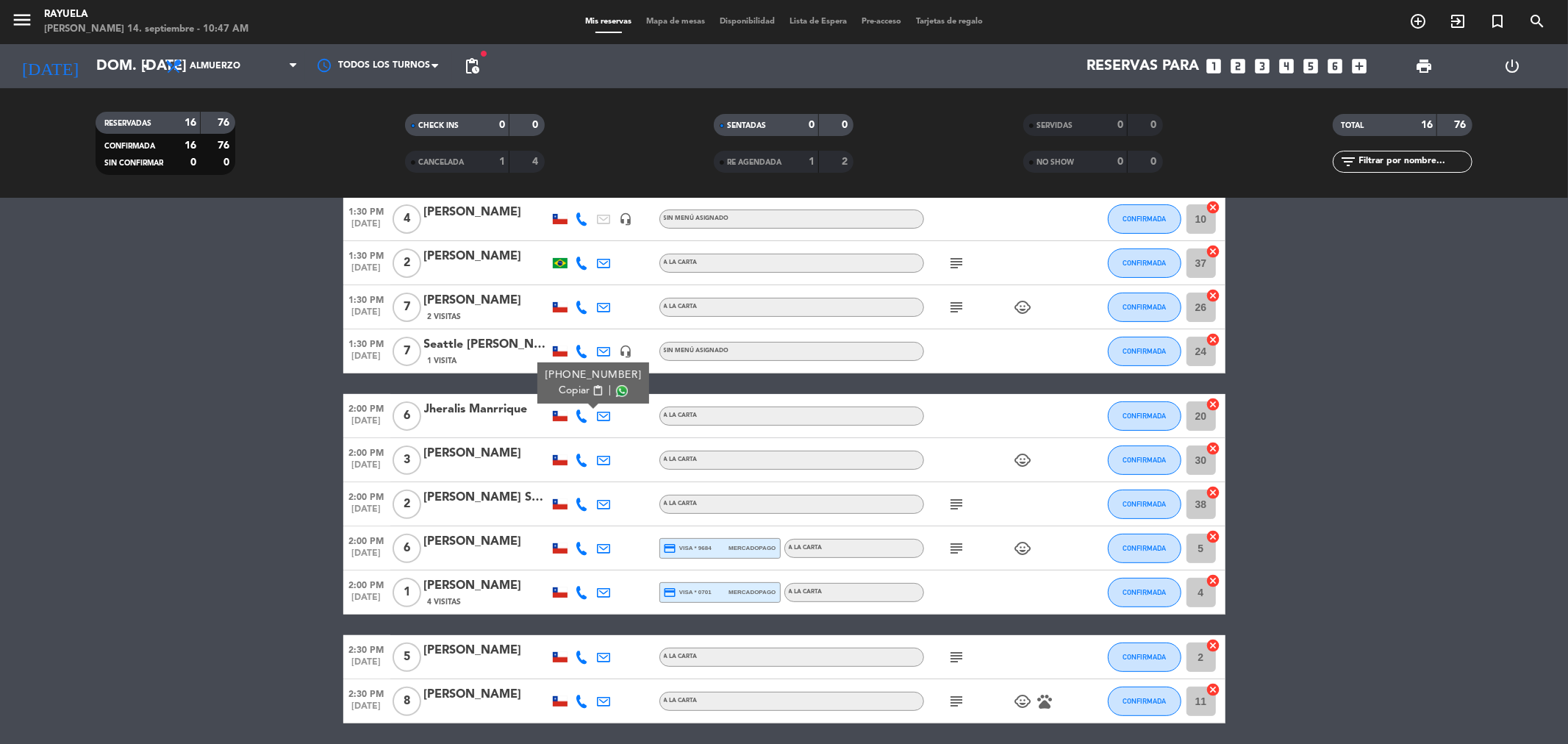
scroll to position [302, 0]
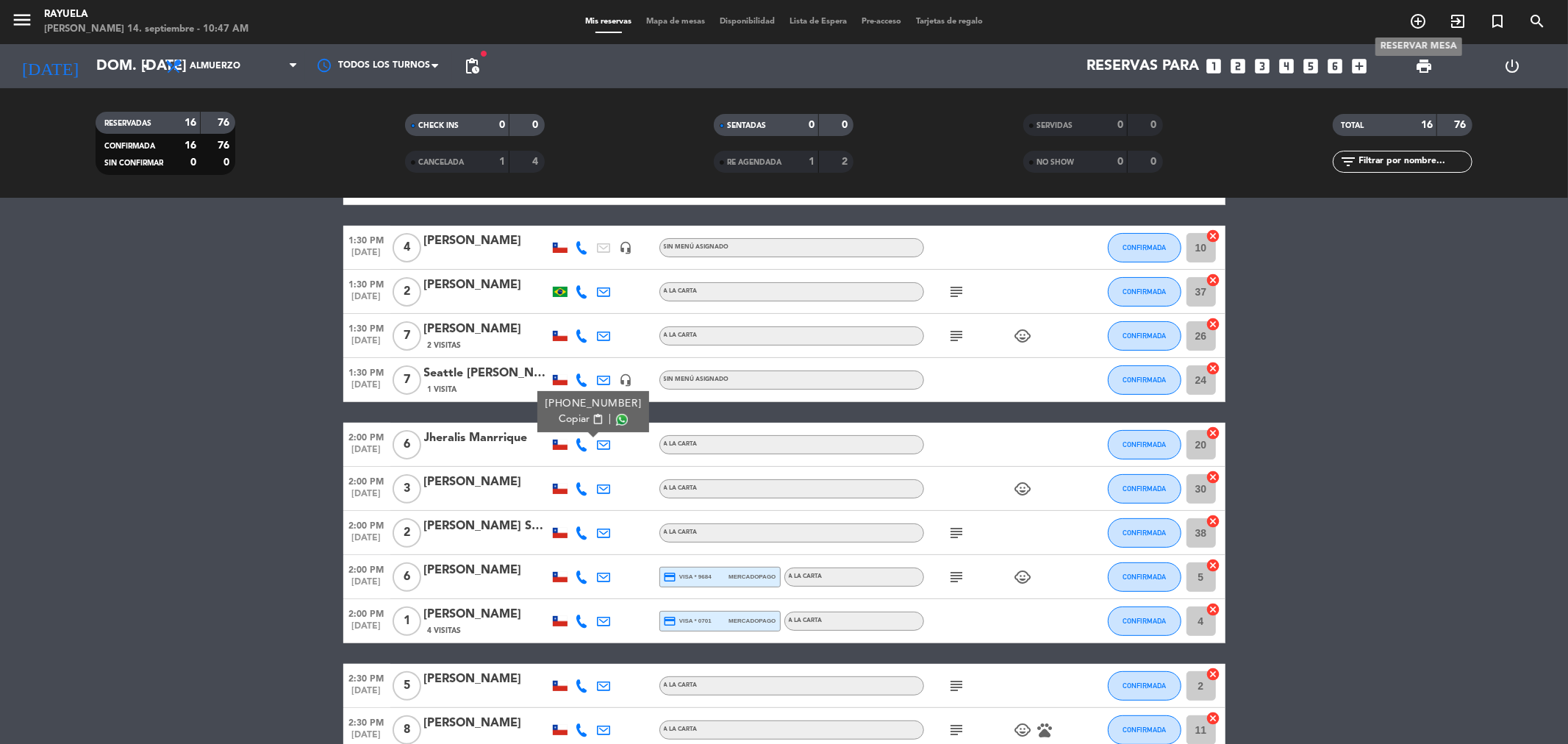
click at [1410, 22] on icon "add_circle_outline" at bounding box center [1418, 22] width 18 height 18
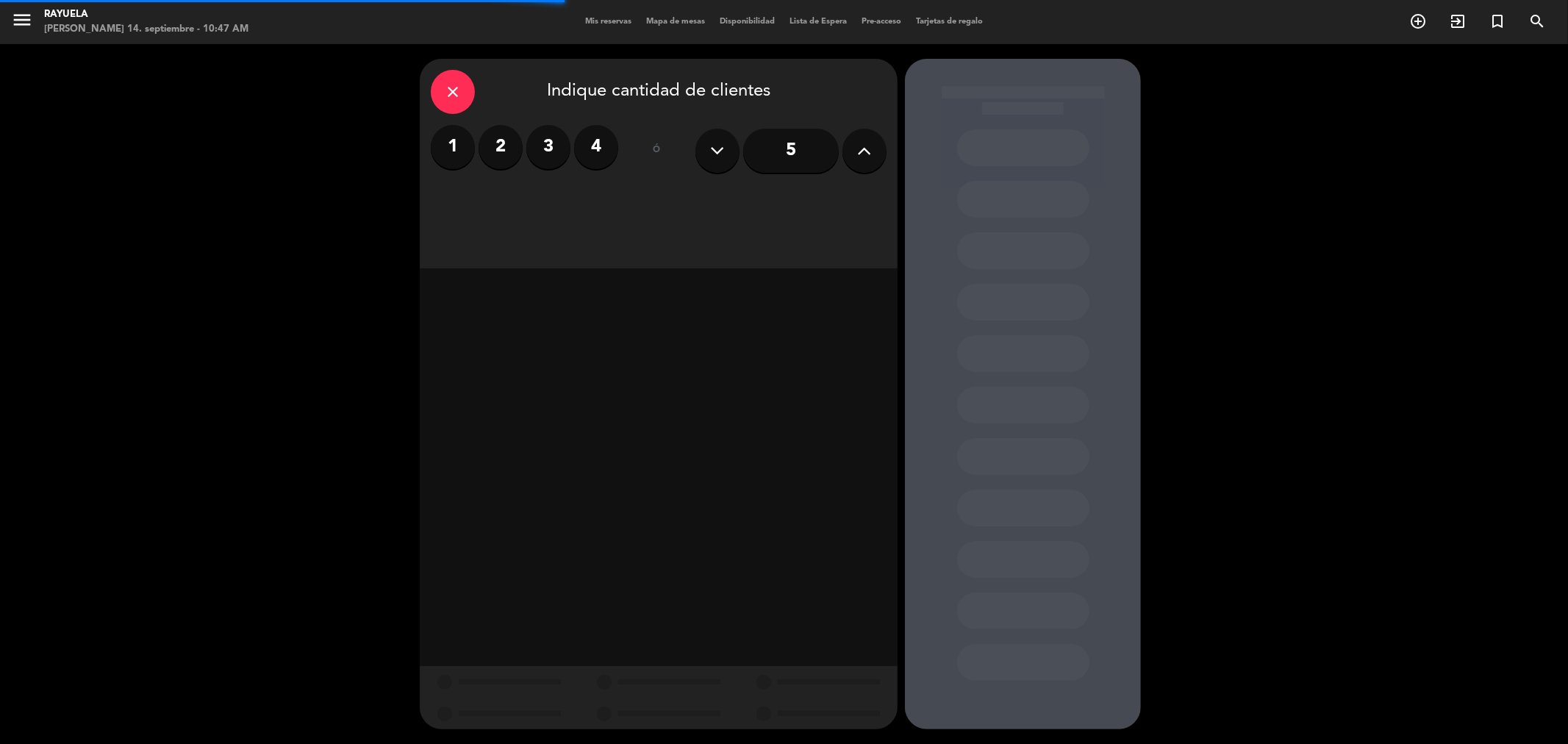
click at [598, 150] on label "4" at bounding box center [596, 147] width 44 height 44
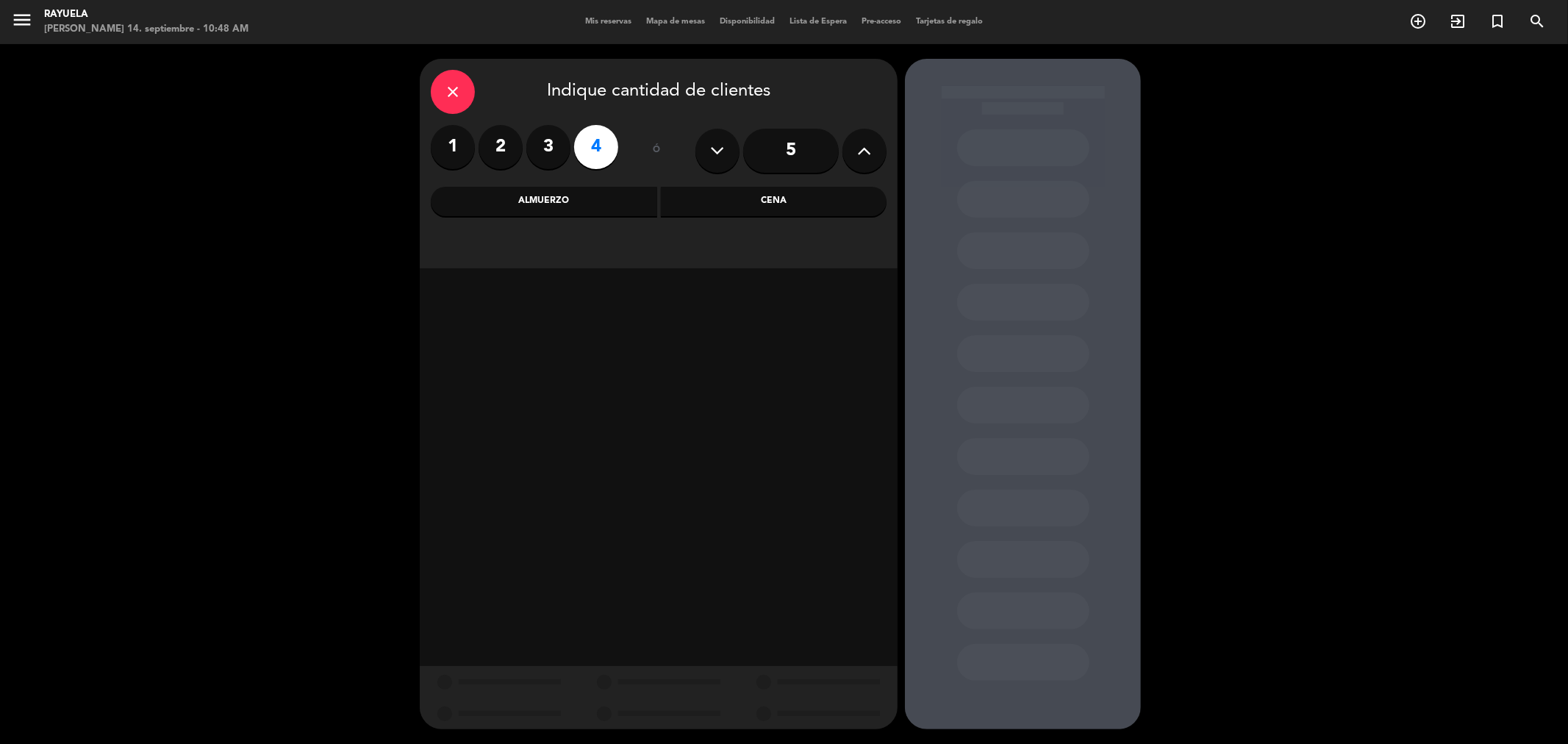
click at [540, 205] on div "Almuerzo" at bounding box center [545, 201] width 227 height 29
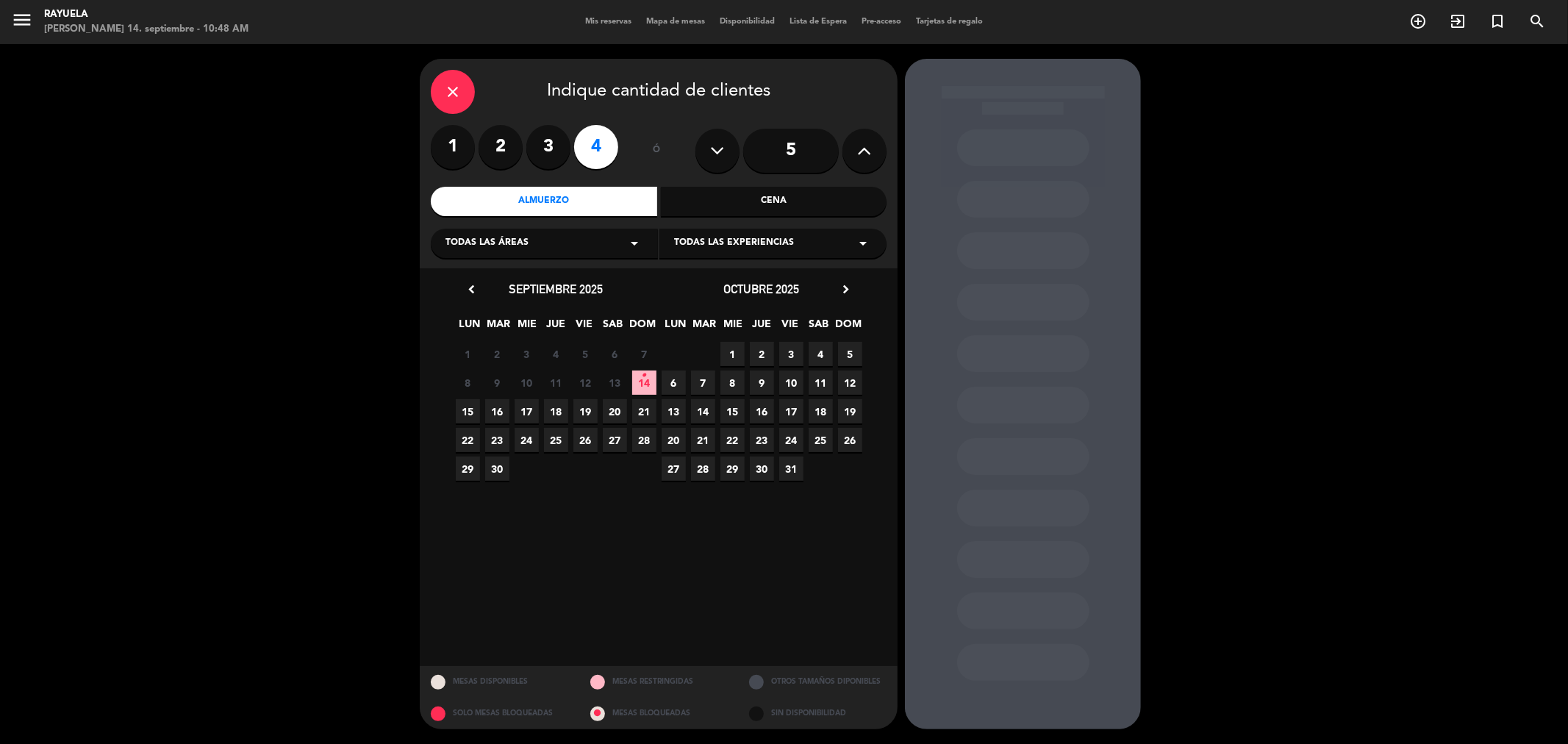
click at [637, 384] on span "14 •" at bounding box center [644, 382] width 24 height 24
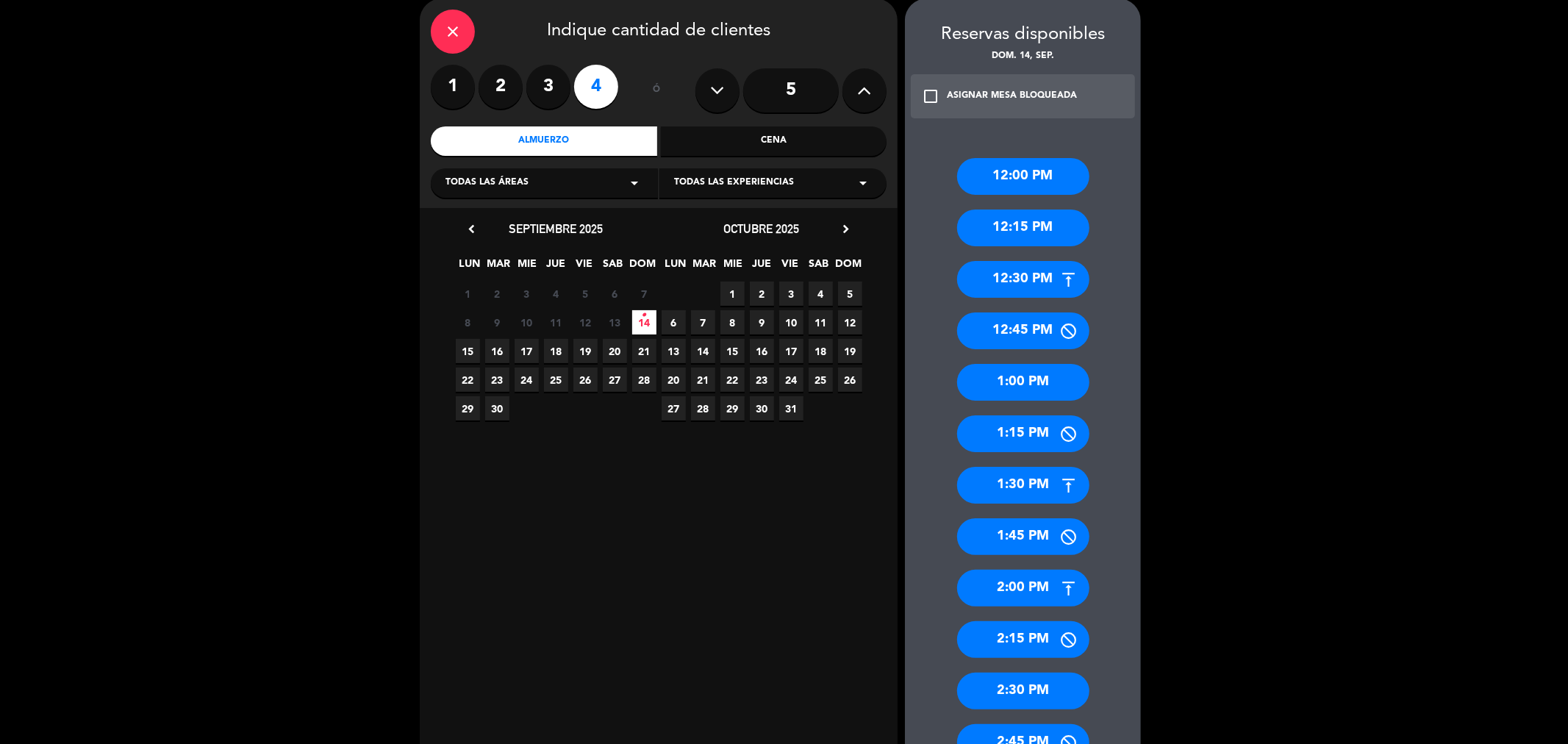
scroll to position [163, 0]
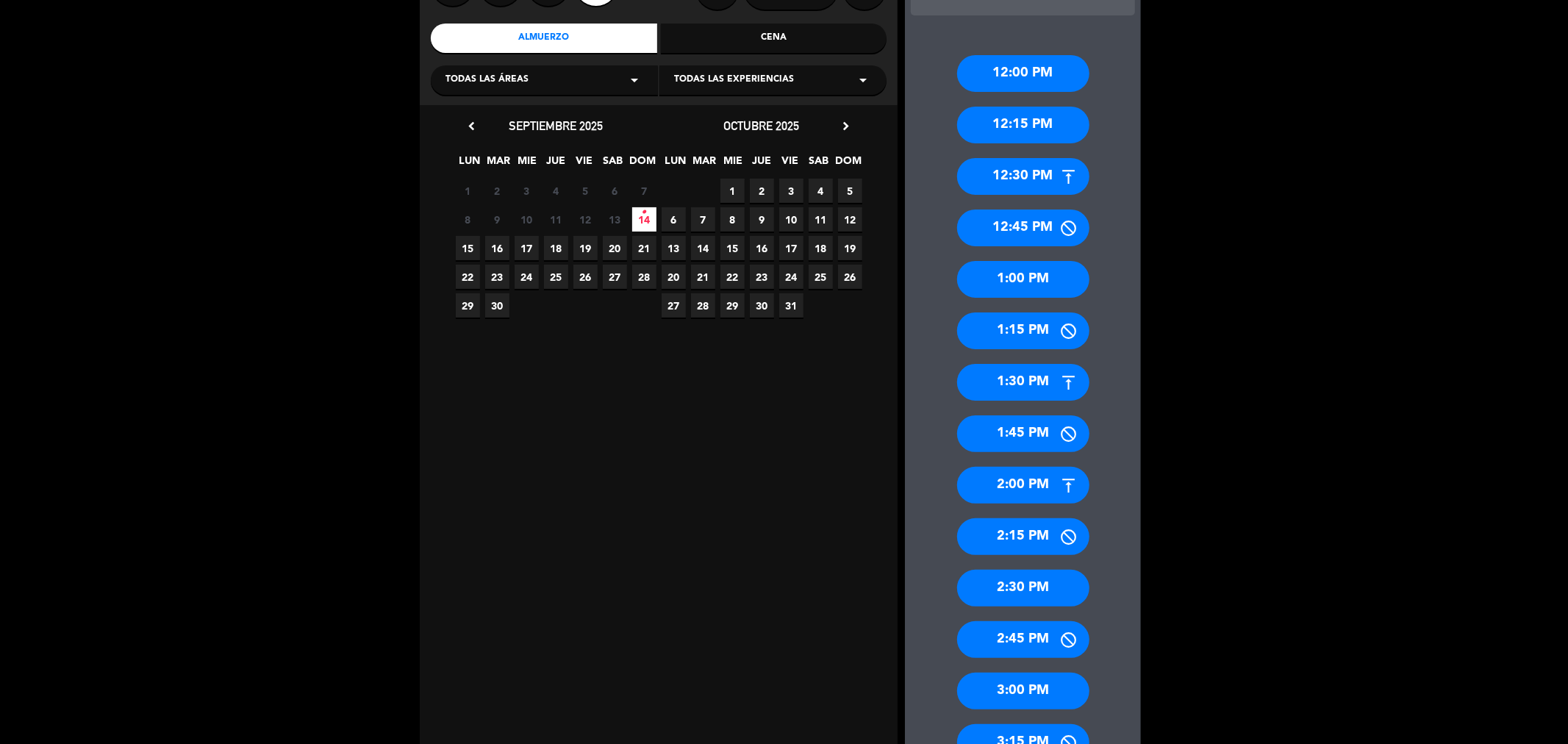
click at [1012, 480] on div "2:00 PM" at bounding box center [1023, 485] width 132 height 37
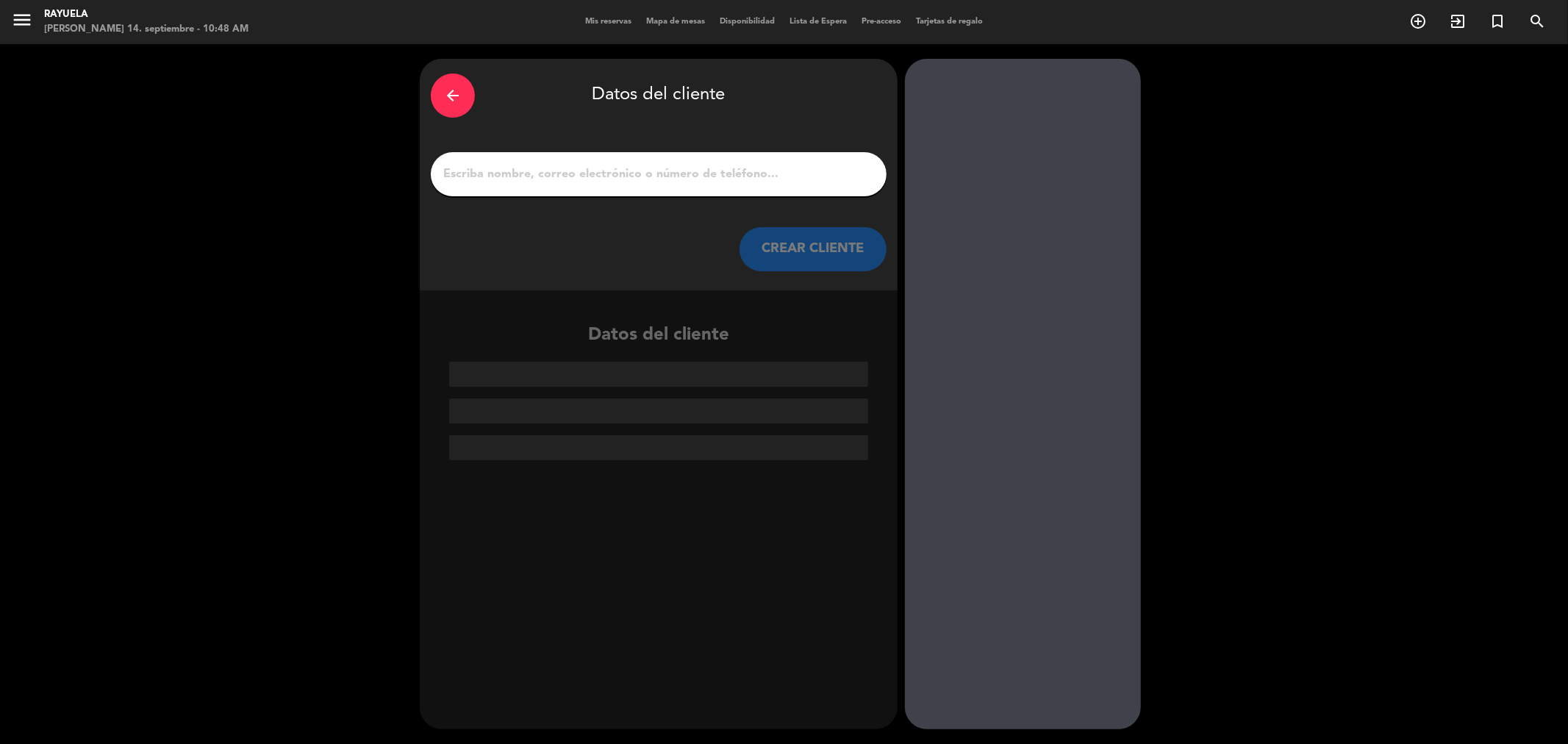
click at [637, 178] on input "1" at bounding box center [659, 174] width 434 height 21
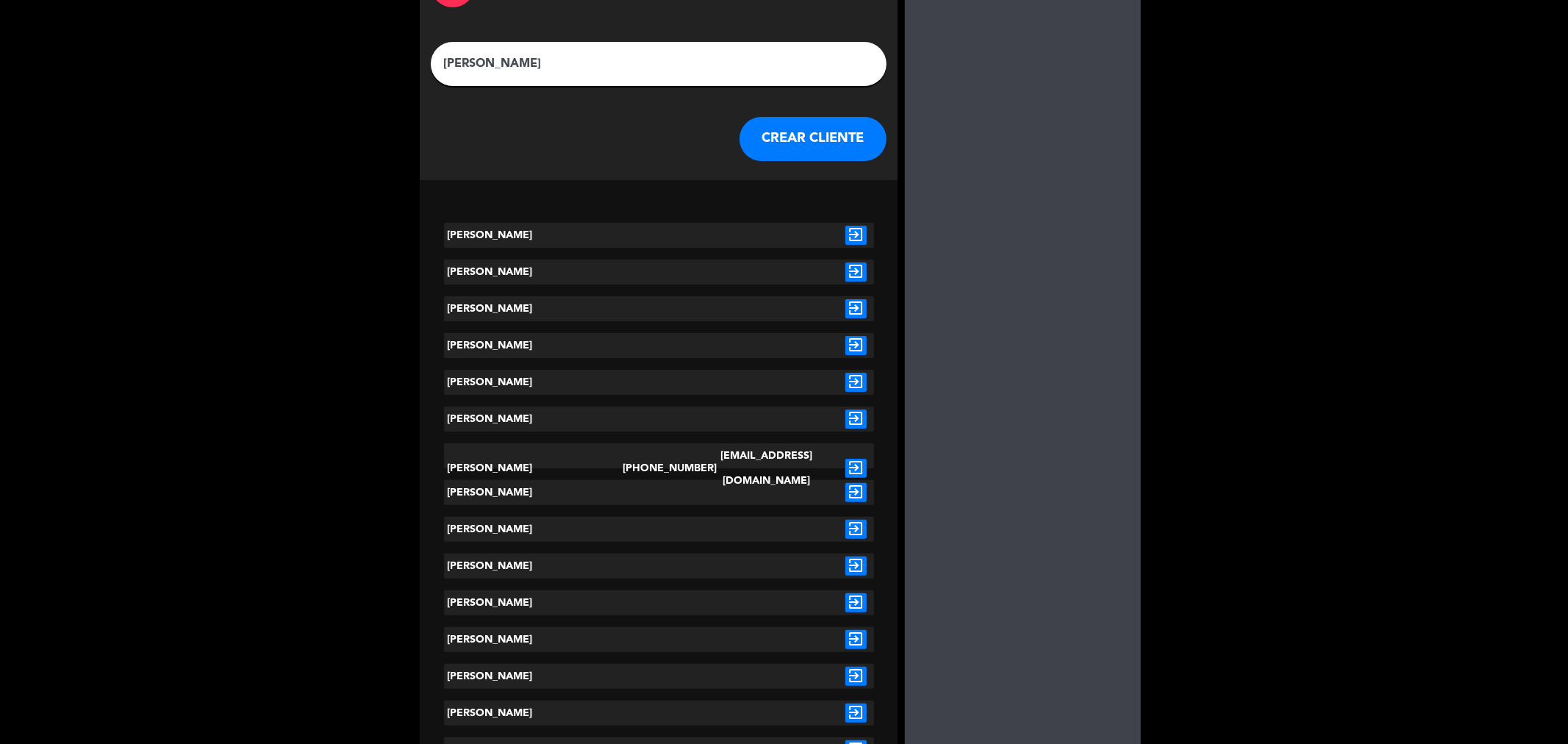
scroll to position [81, 0]
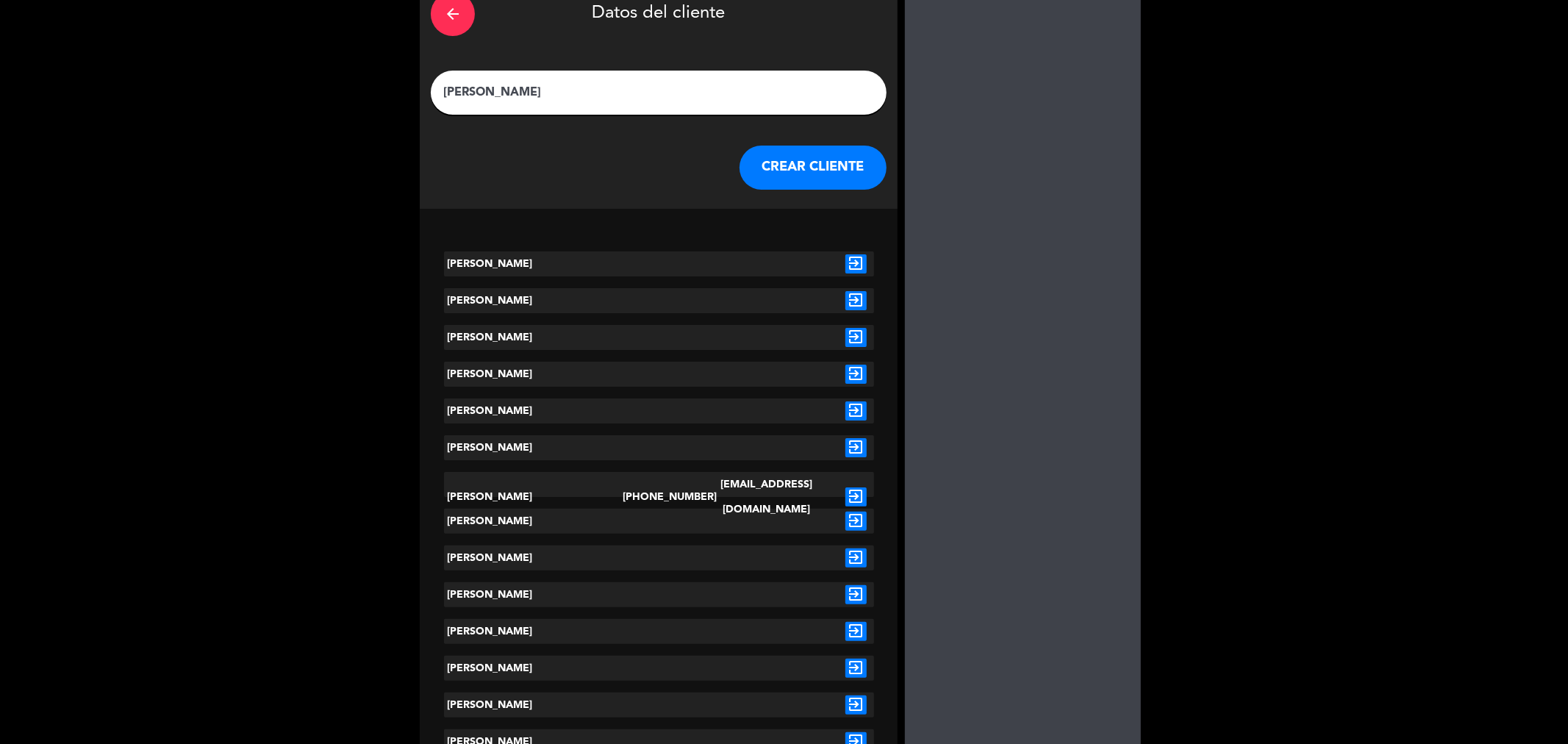
type input "[PERSON_NAME]"
click at [850, 487] on icon "exit_to_app" at bounding box center [857, 497] width 22 height 20
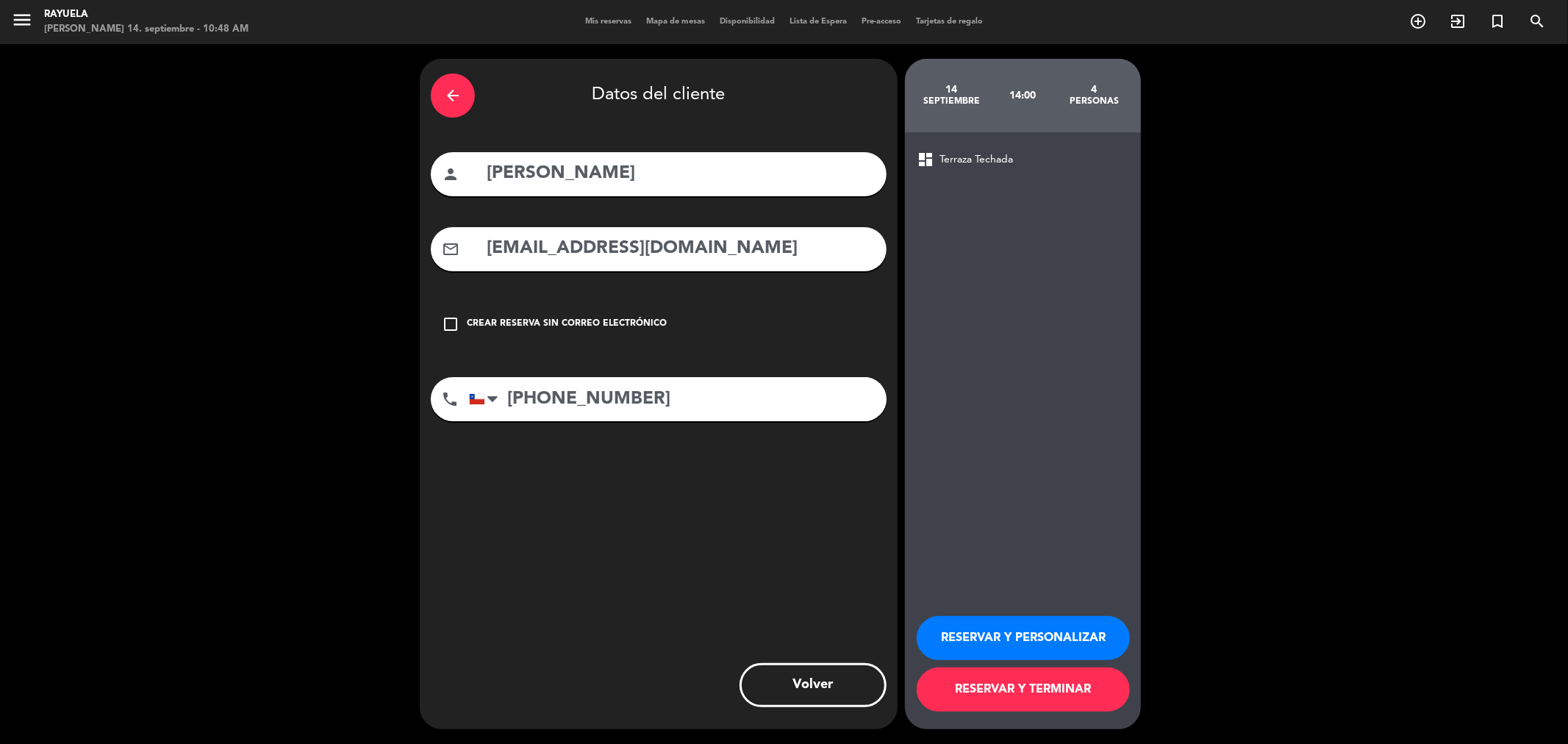
drag, startPoint x: 679, startPoint y: 254, endPoint x: 197, endPoint y: 246, distance: 482.1
click at [197, 246] on div "arrow_back Datos del cliente person [PERSON_NAME] mail_outline [EMAIL_ADDRESS][…" at bounding box center [784, 394] width 1568 height 700
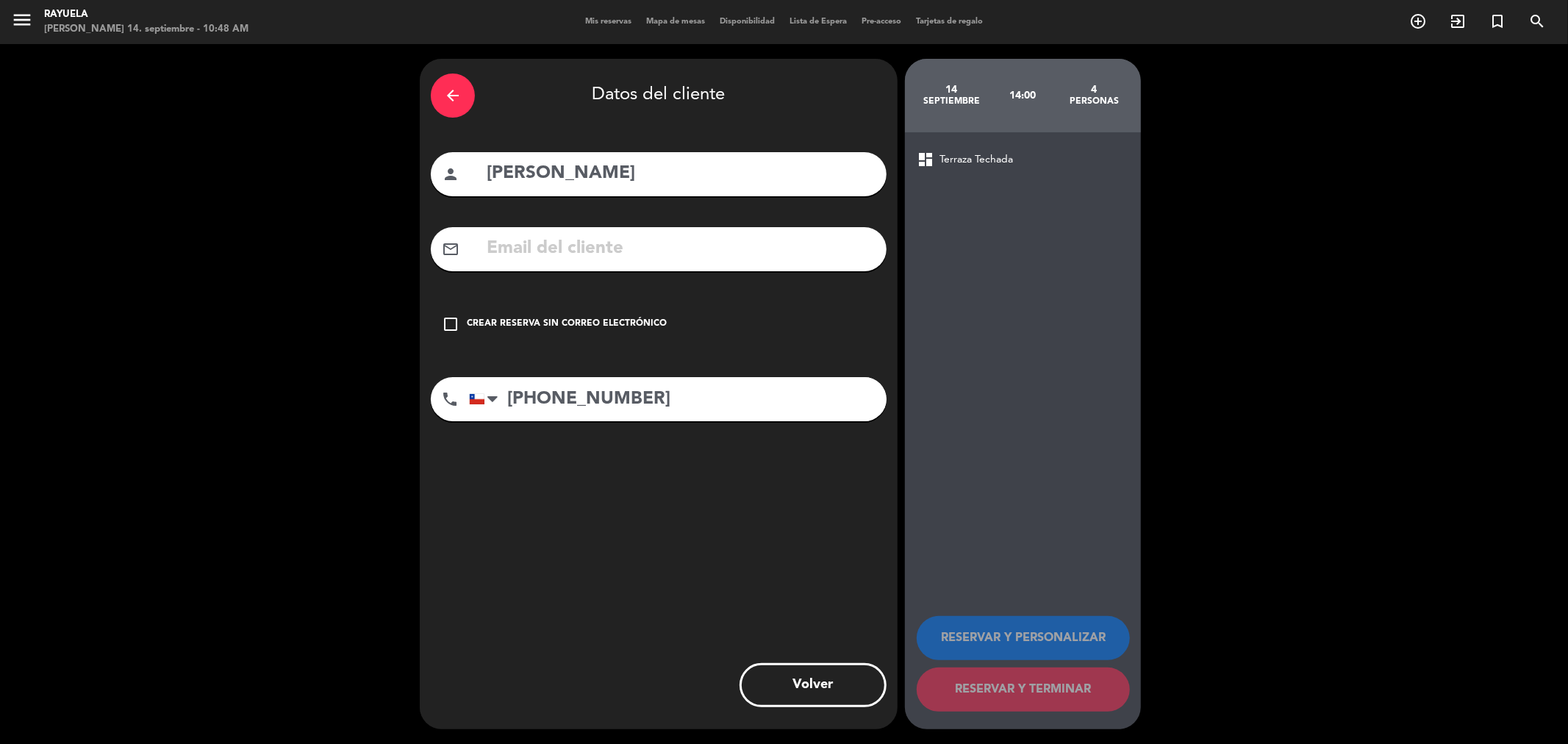
click at [464, 320] on div "check_box_outline_blank Crear reserva sin correo electrónico" at bounding box center [659, 324] width 456 height 44
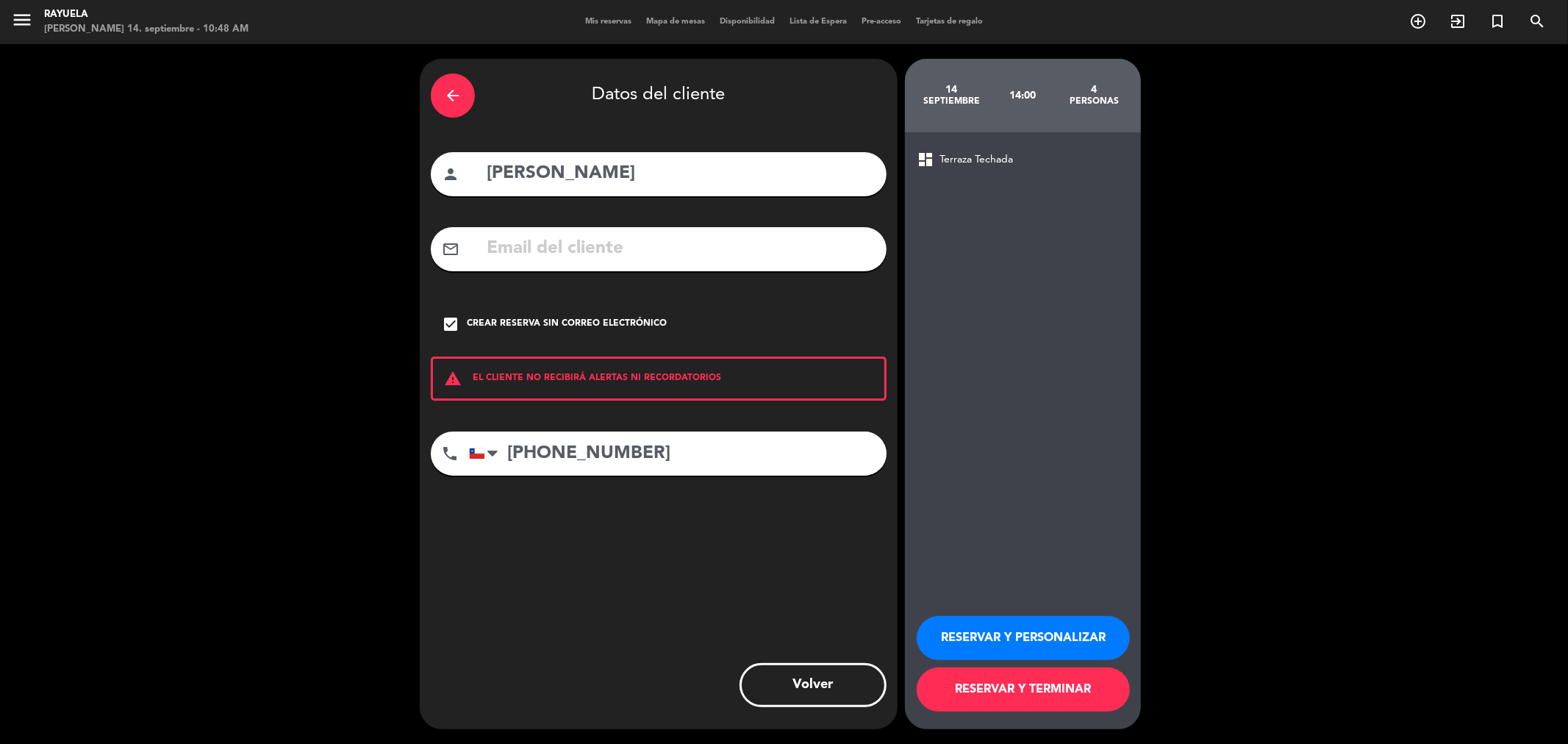
click at [1050, 683] on button "RESERVAR Y TERMINAR" at bounding box center [1023, 689] width 213 height 44
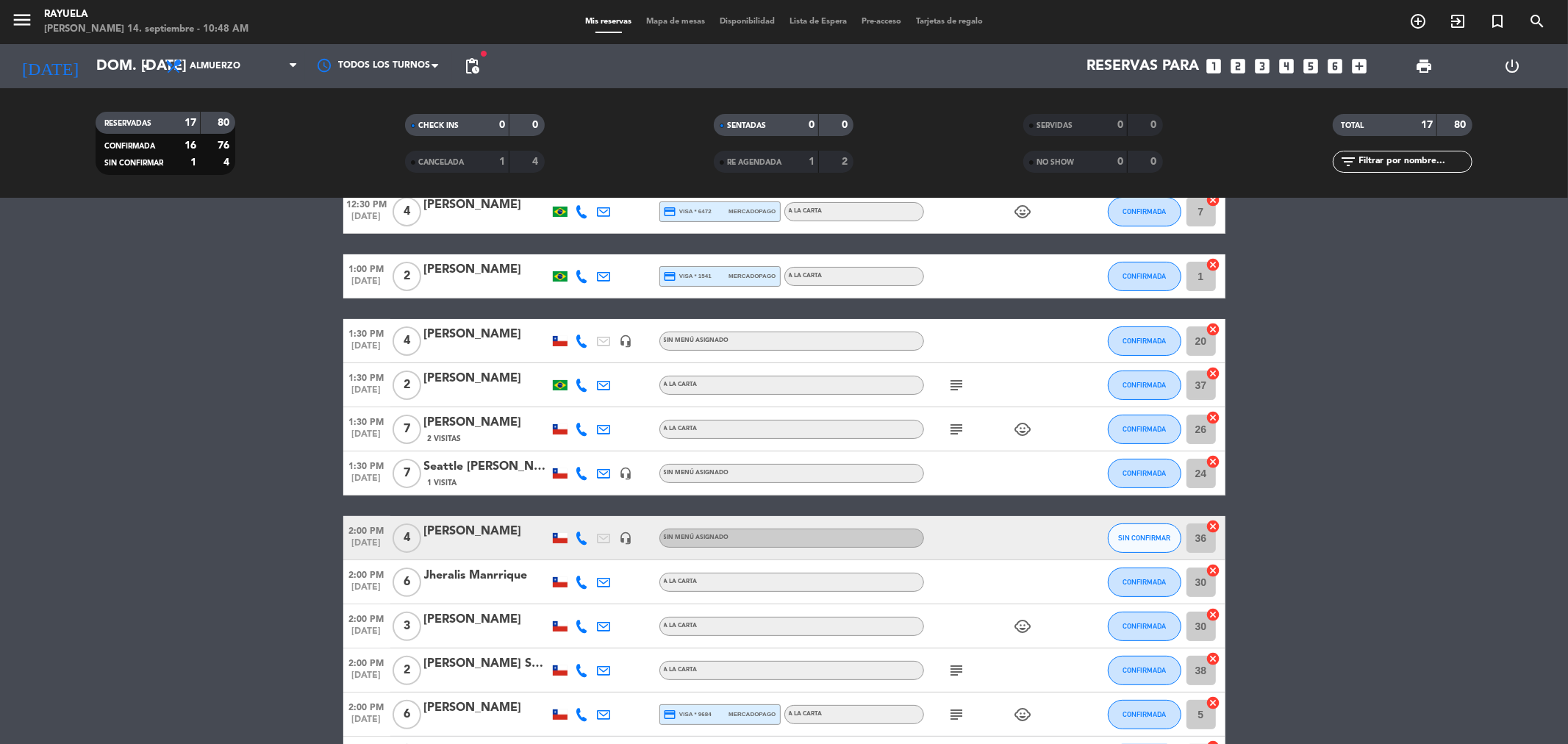
scroll to position [428, 0]
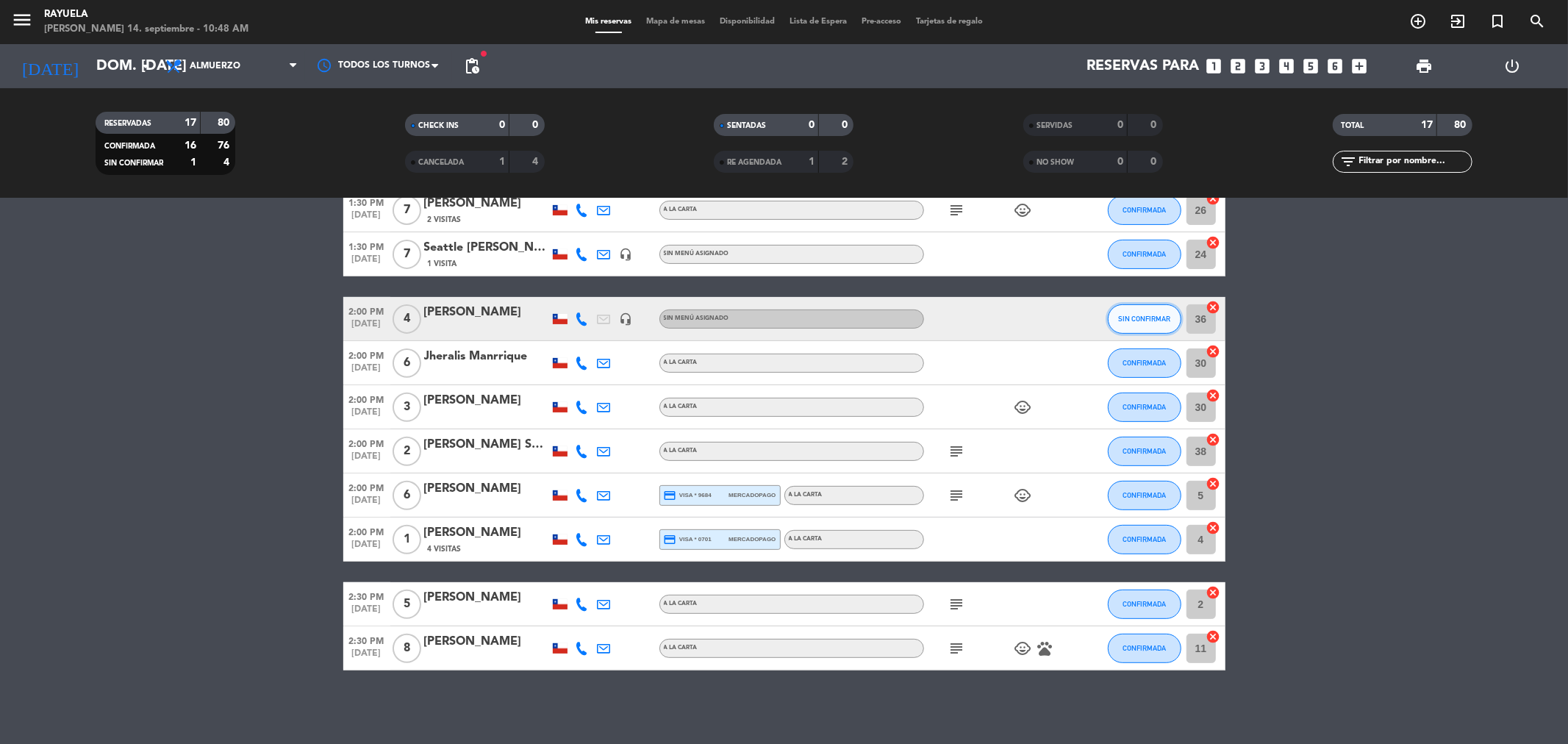
click at [1142, 319] on span "SIN CONFIRMAR" at bounding box center [1143, 319] width 52 height 8
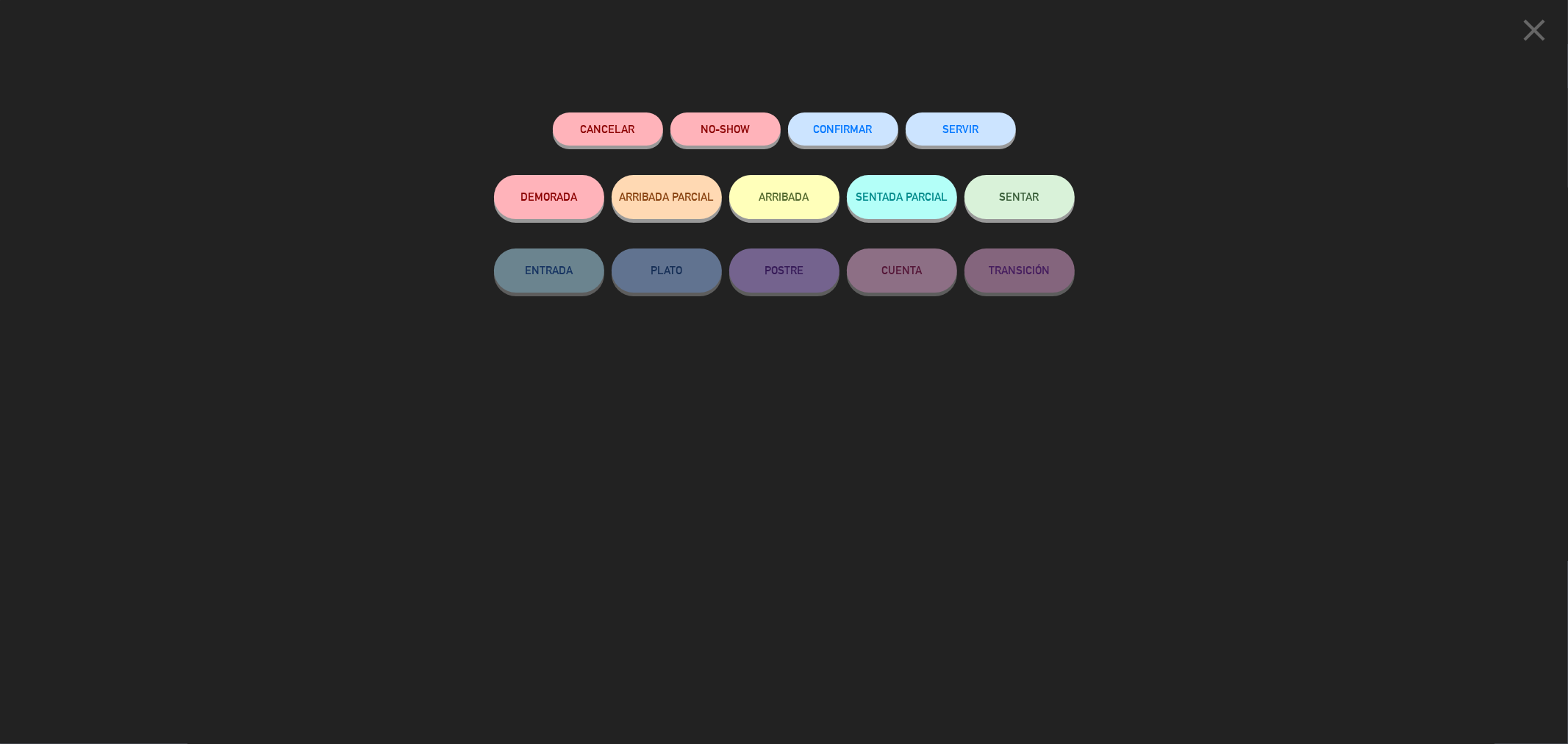
click at [866, 136] on button "CONFIRMAR" at bounding box center [843, 129] width 111 height 33
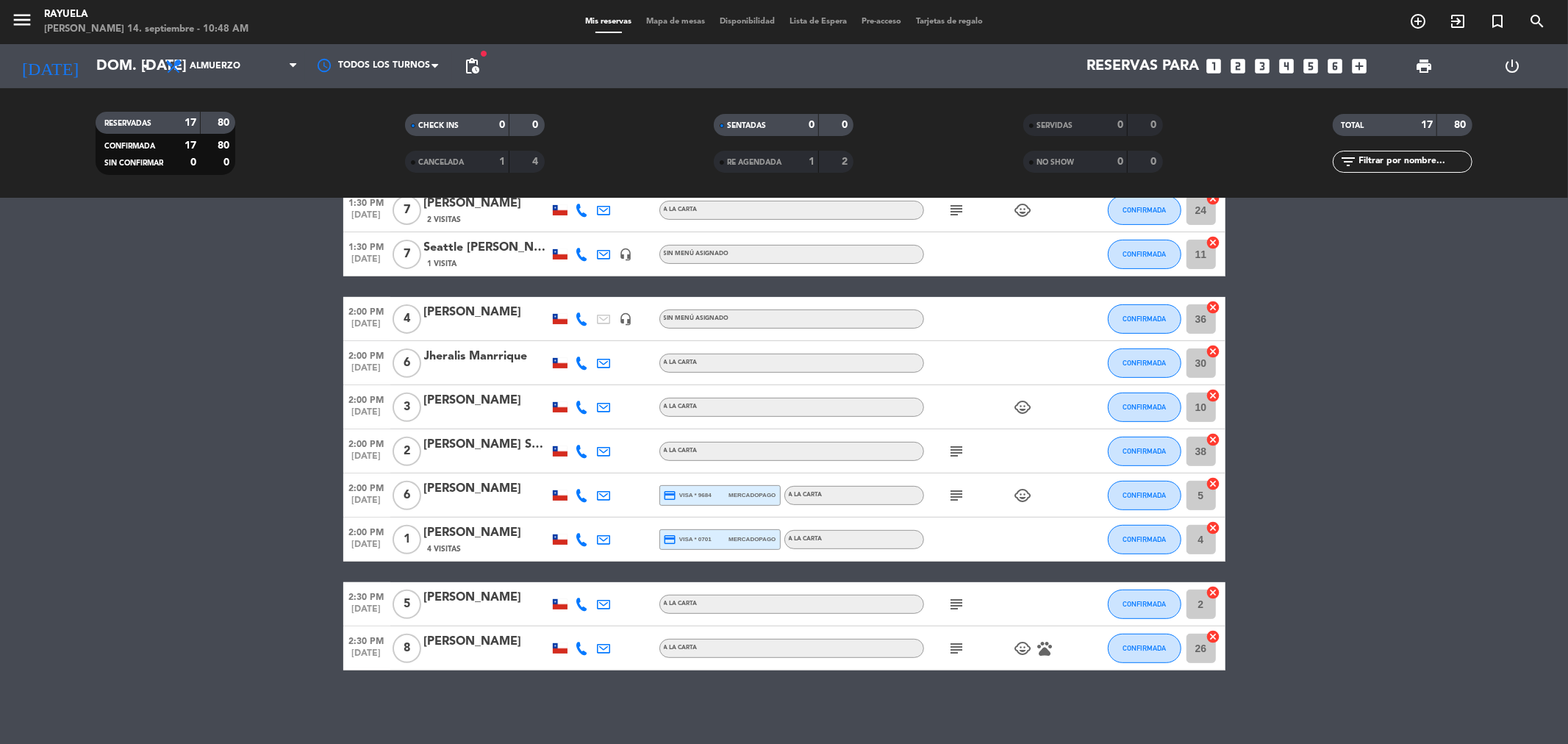
drag, startPoint x: 1056, startPoint y: 647, endPoint x: 1044, endPoint y: 645, distance: 12.2
click at [1053, 647] on div "2:30 PM [DATE] 8 [PERSON_NAME] A [PERSON_NAME] subject child_care pets CONFIRMA…" at bounding box center [784, 647] width 882 height 44
click at [1044, 644] on icon "pets" at bounding box center [1046, 648] width 18 height 18
click at [1017, 652] on icon "child_care" at bounding box center [1023, 648] width 18 height 18
click at [1356, 629] on bookings-row "12:30 PM [DATE] 2 [PERSON_NAME] credit_card visa * 1708 mercadopago A la carta …" at bounding box center [784, 254] width 1568 height 832
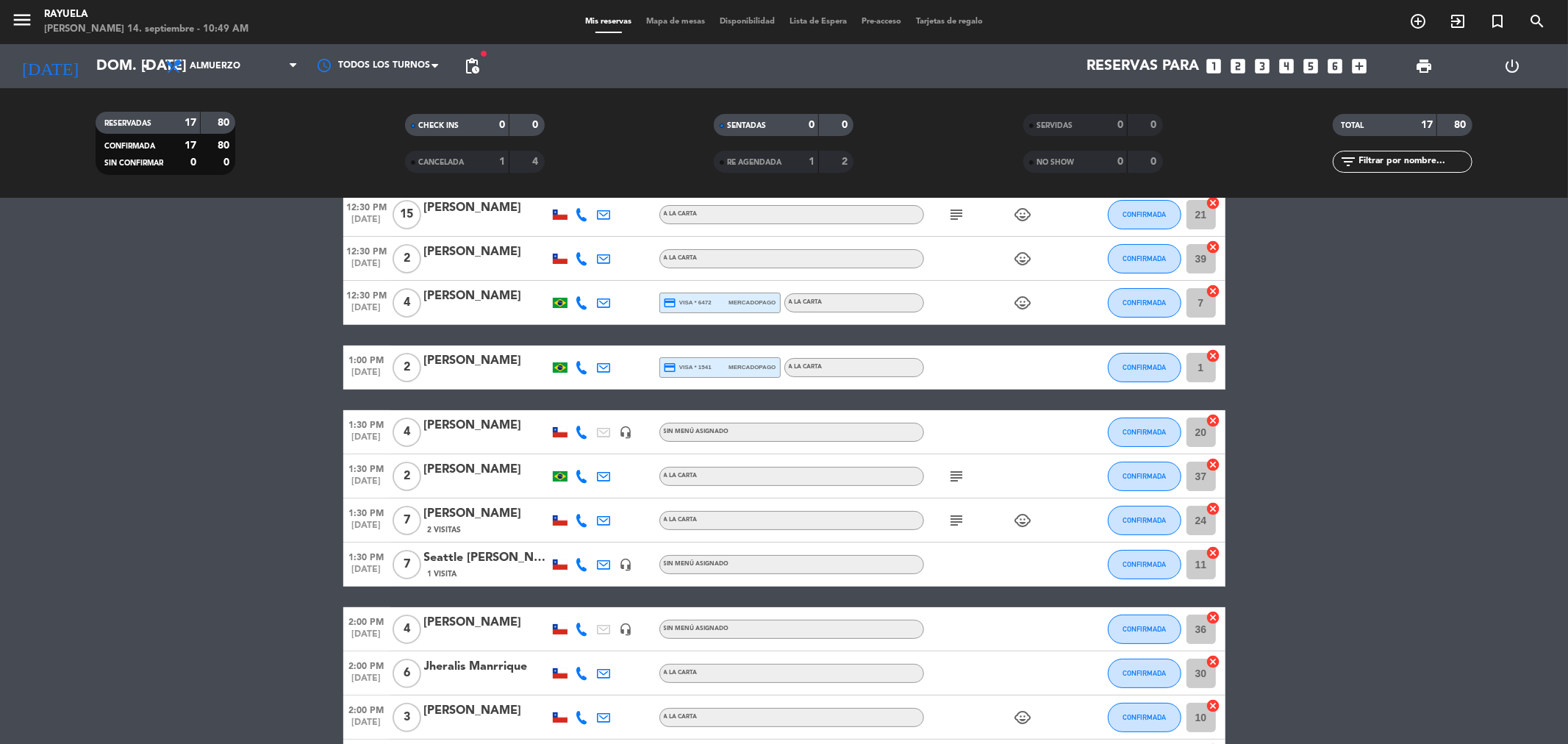
scroll to position [327, 0]
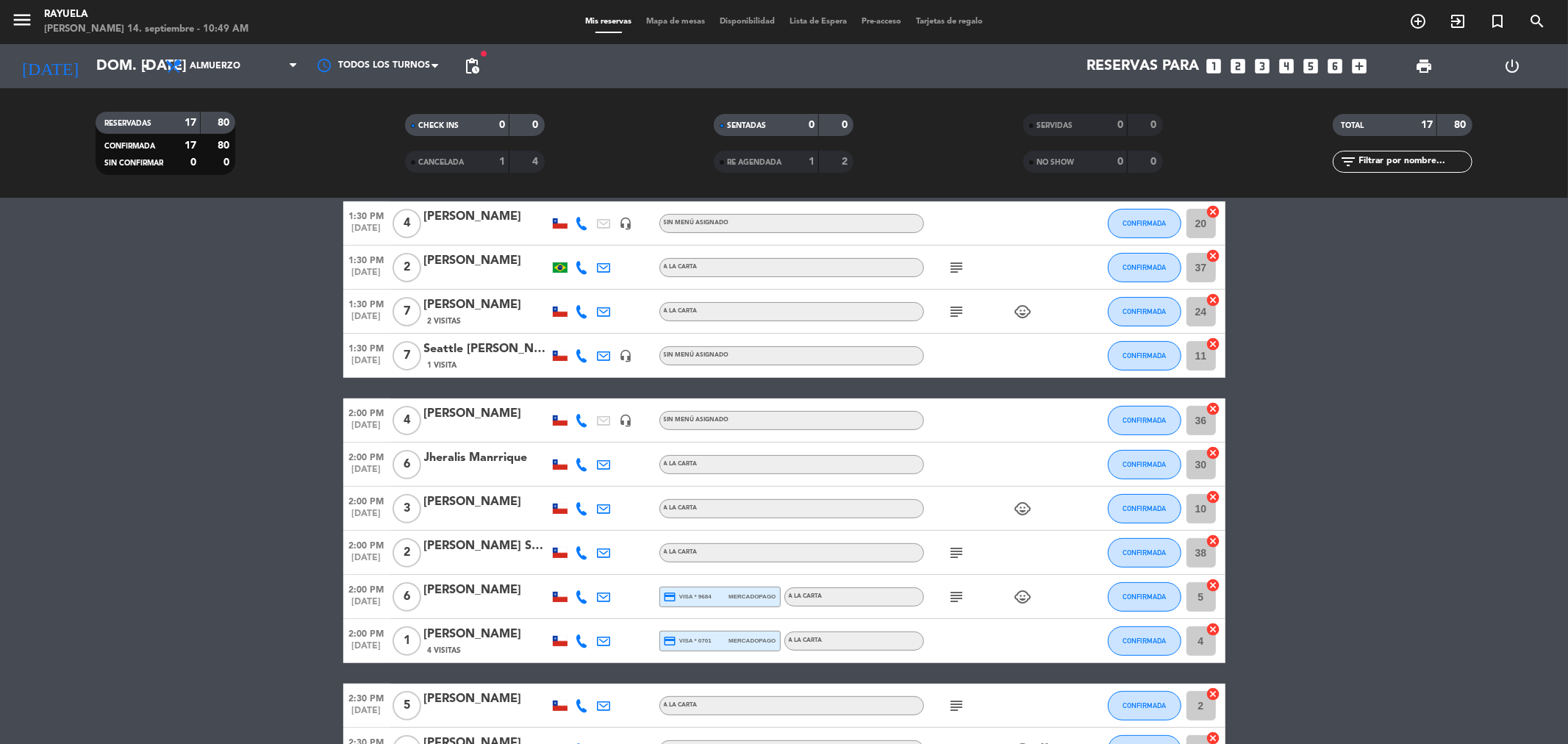
click at [657, 16] on div "Mis reservas Mapa de mesas Disponibilidad Lista de Espera Pre-acceso Tarjetas d…" at bounding box center [784, 22] width 413 height 14
click at [663, 20] on span "Mapa de mesas" at bounding box center [675, 22] width 73 height 8
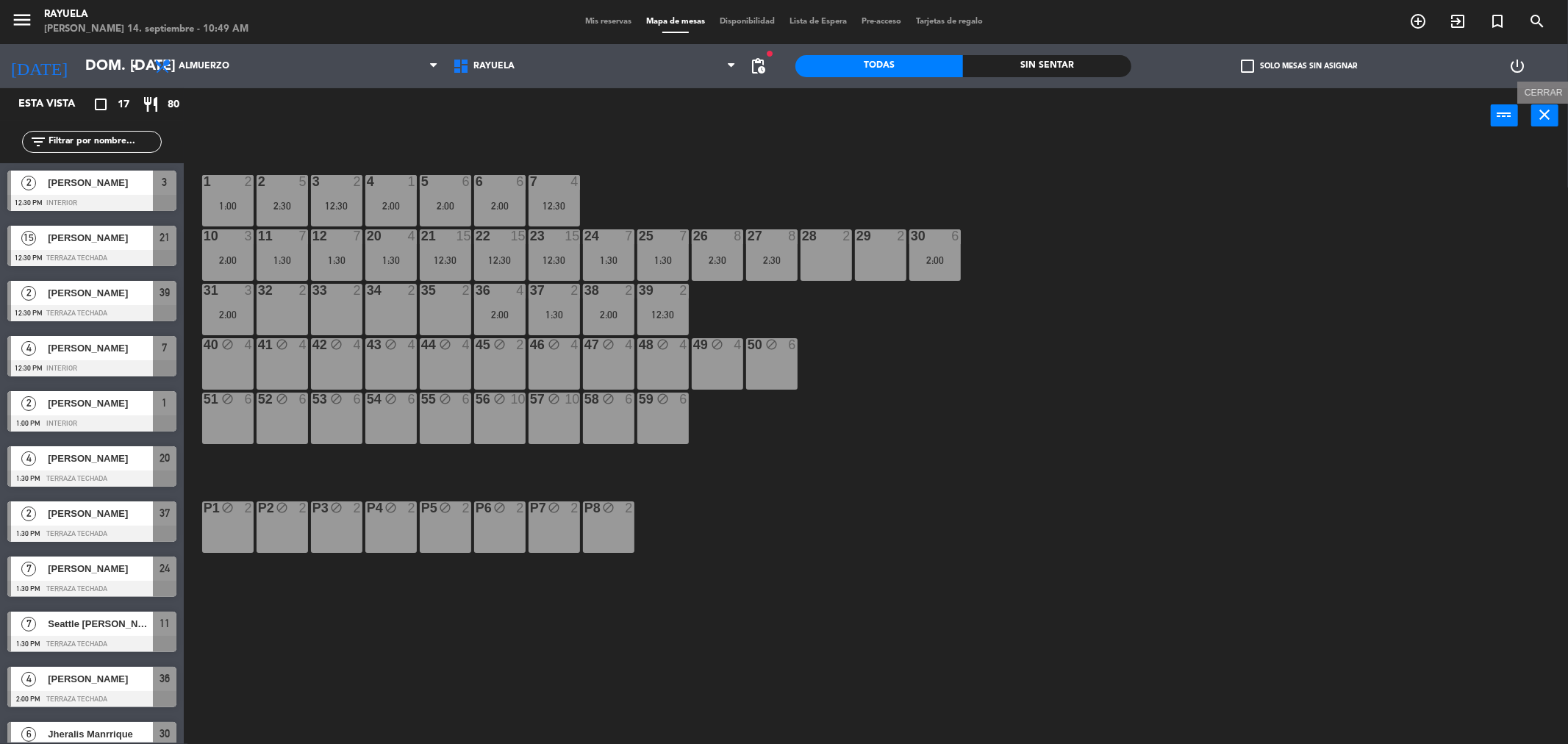
click at [1547, 117] on icon "close" at bounding box center [1546, 114] width 18 height 18
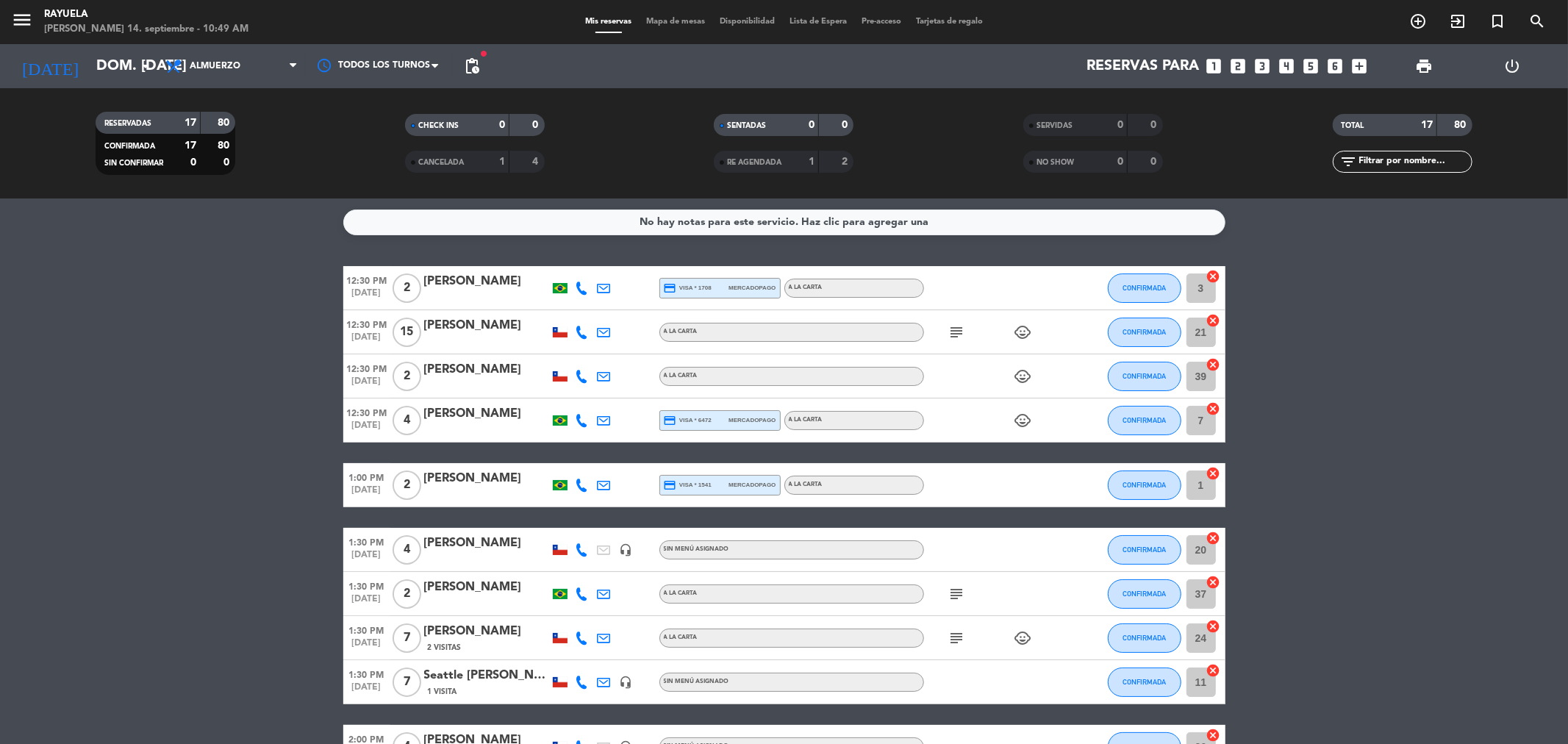
click at [478, 67] on span "pending_actions" at bounding box center [472, 66] width 18 height 18
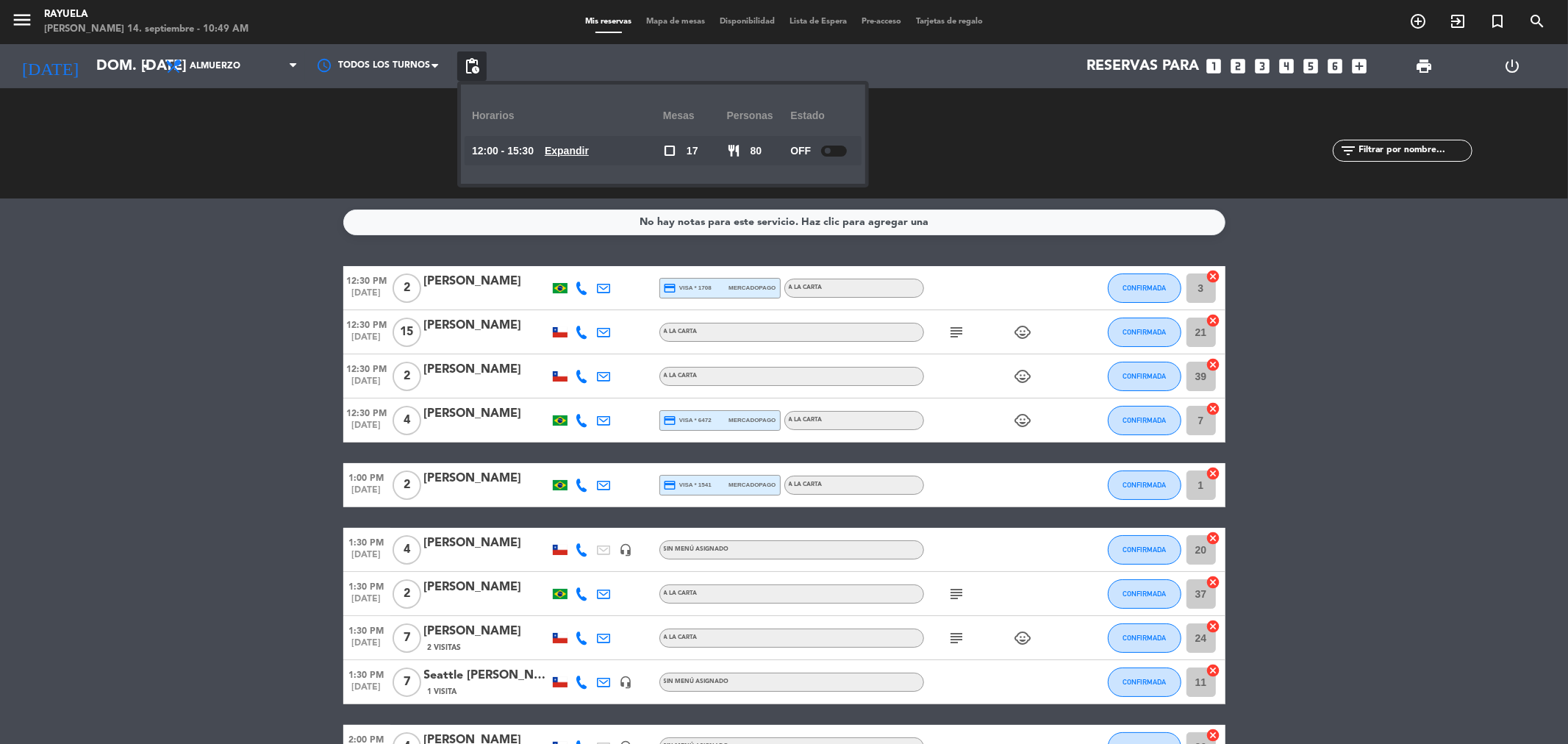
click at [835, 150] on div at bounding box center [834, 151] width 25 height 11
click at [1364, 455] on bookings-row "12:30 PM [DATE] 2 [PERSON_NAME] credit_card visa * 1708 mercadopago A la carta …" at bounding box center [784, 681] width 1568 height 832
